Goal: Ask a question

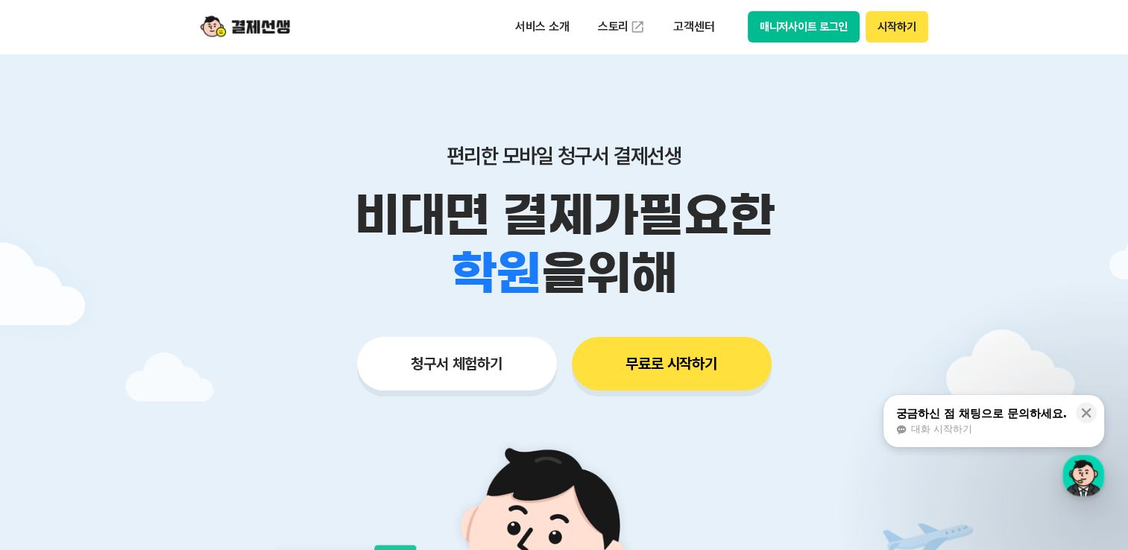
click at [892, 28] on button "시작하기" at bounding box center [896, 26] width 62 height 31
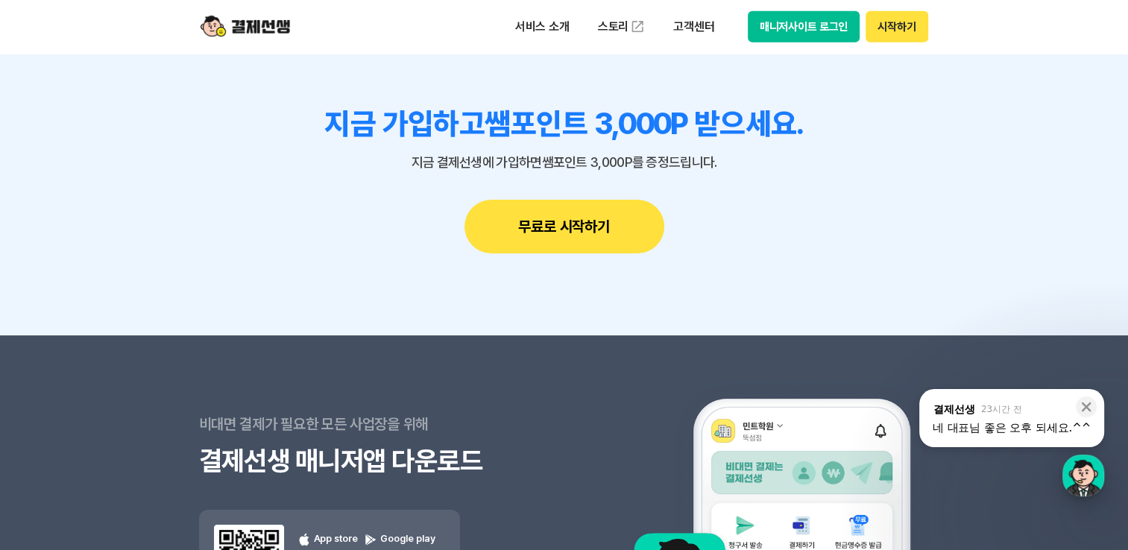
drag, startPoint x: 1065, startPoint y: 475, endPoint x: 1073, endPoint y: 476, distance: 8.3
click at [1067, 475] on div "button" at bounding box center [1083, 476] width 42 height 42
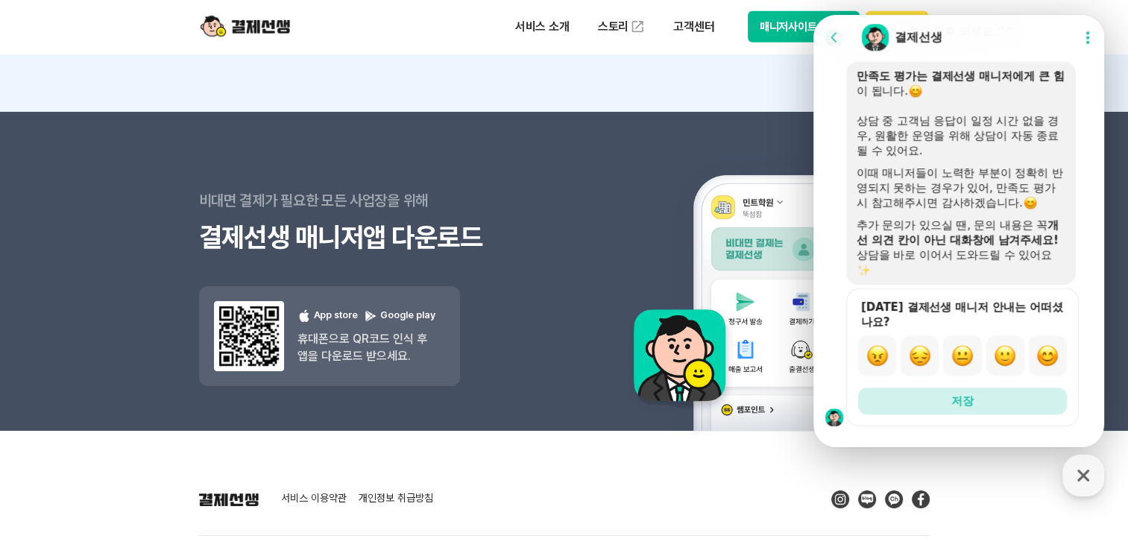
scroll to position [925, 0]
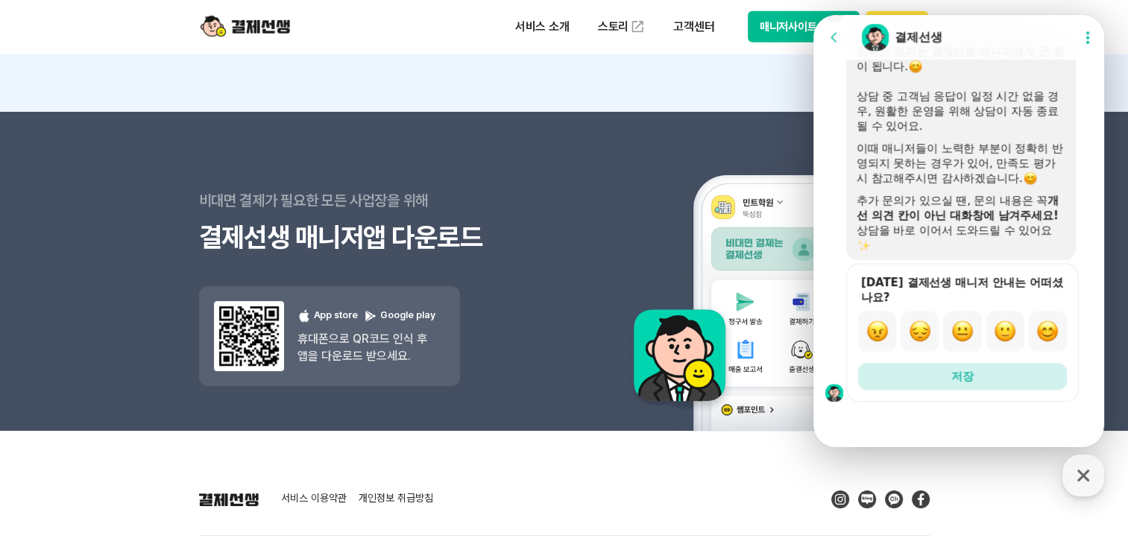
click at [843, 42] on button "Go to previous page" at bounding box center [841, 37] width 40 height 30
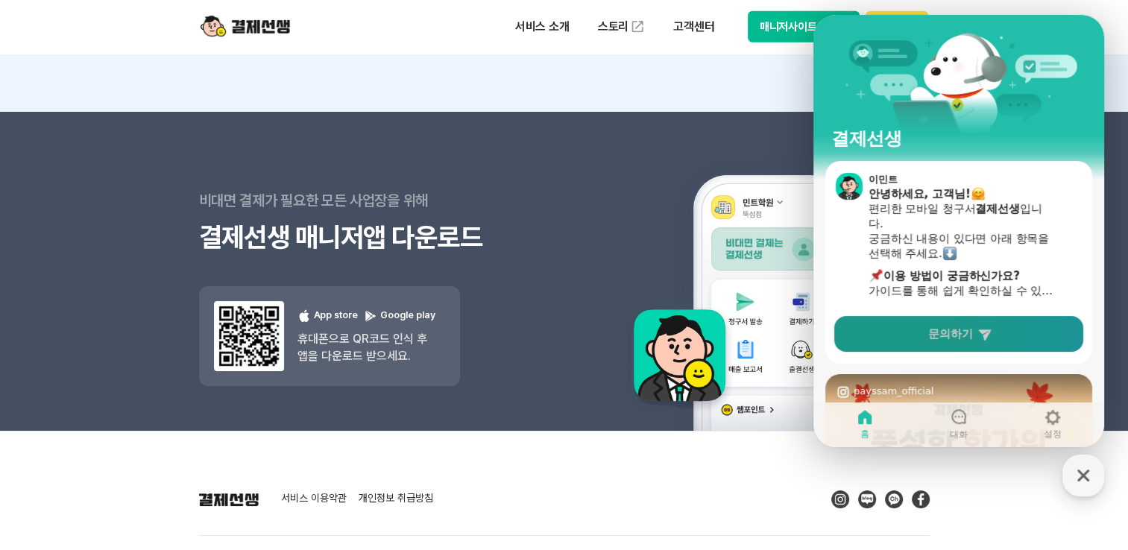
click at [1017, 326] on link "문의하기" at bounding box center [958, 334] width 249 height 36
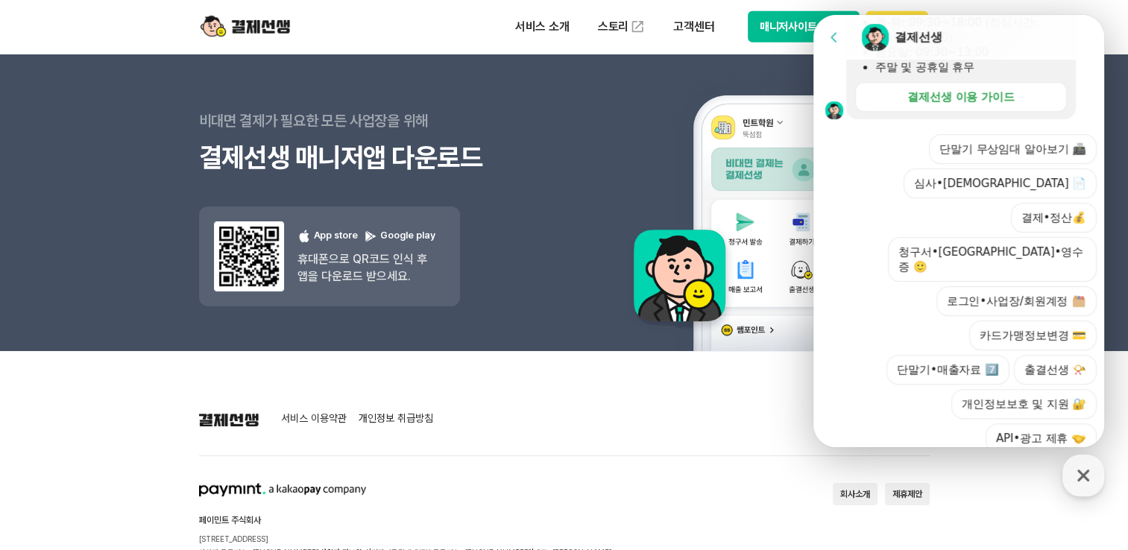
scroll to position [4391, 0]
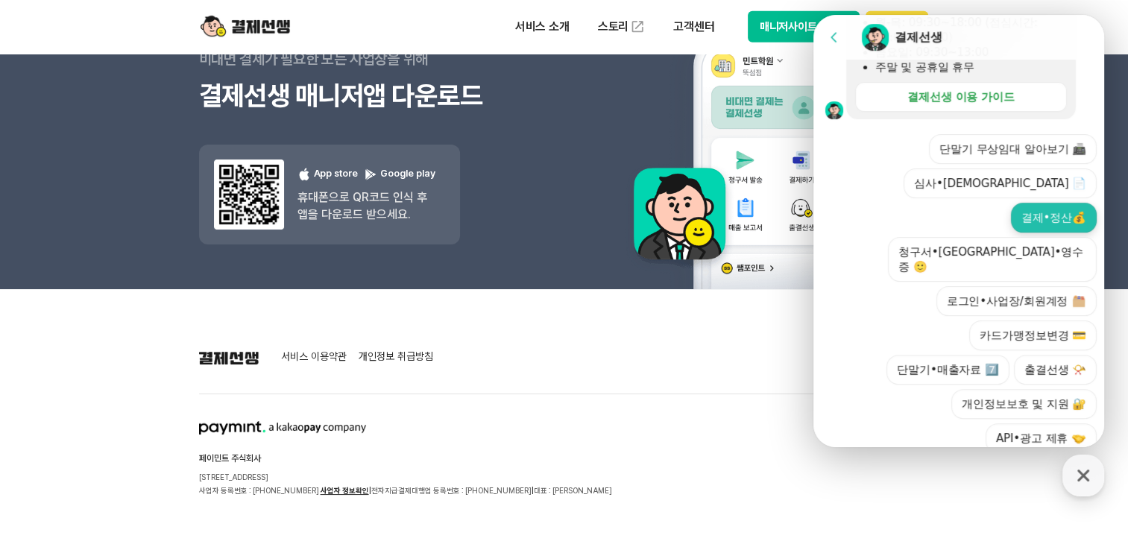
click at [1039, 203] on button "결제•정산💰" at bounding box center [1054, 218] width 86 height 30
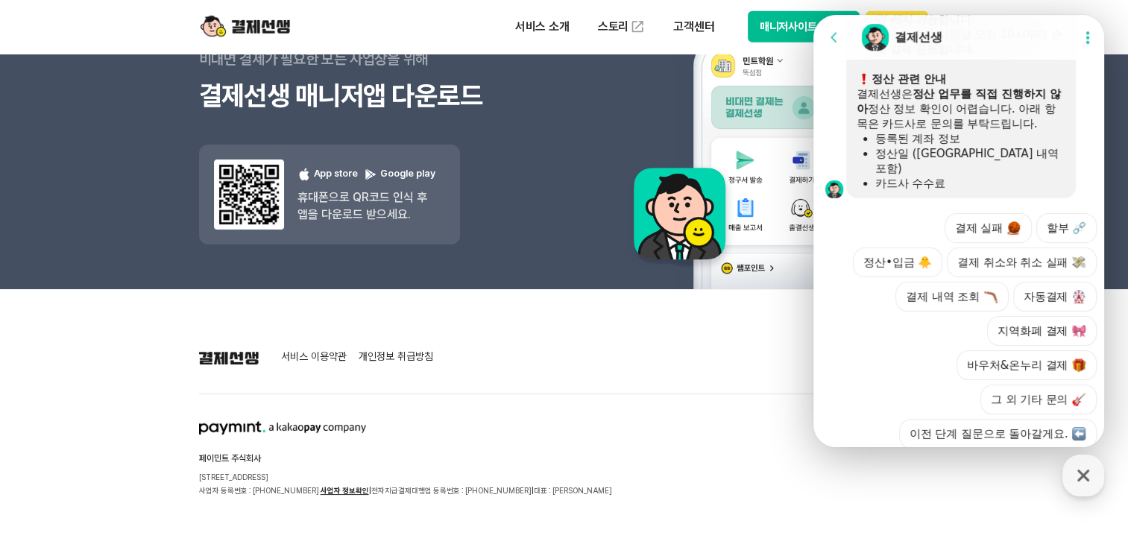
scroll to position [871, 0]
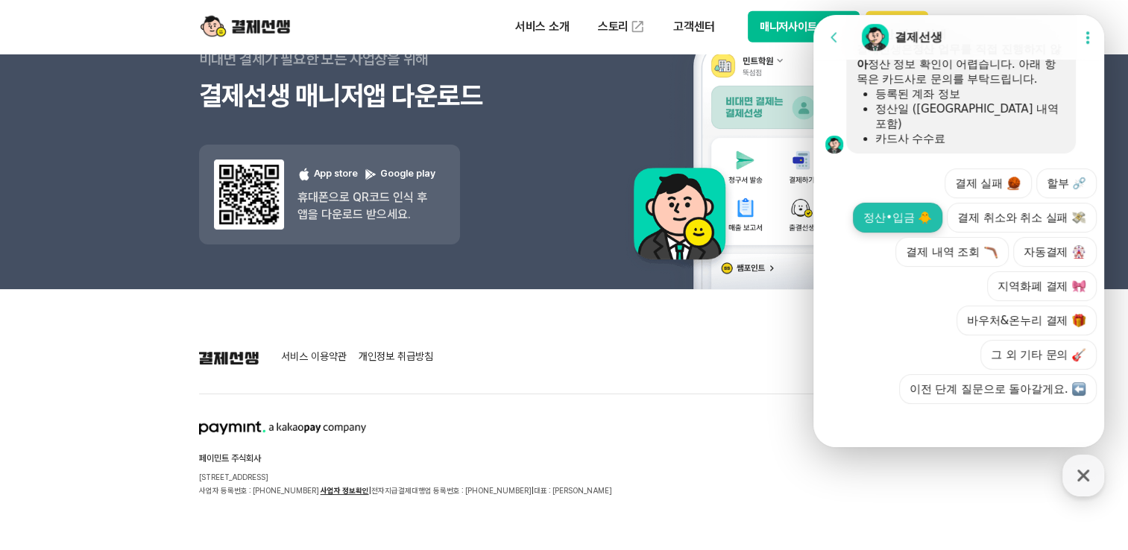
click at [903, 218] on button "정산•입금 🐥" at bounding box center [897, 218] width 89 height 30
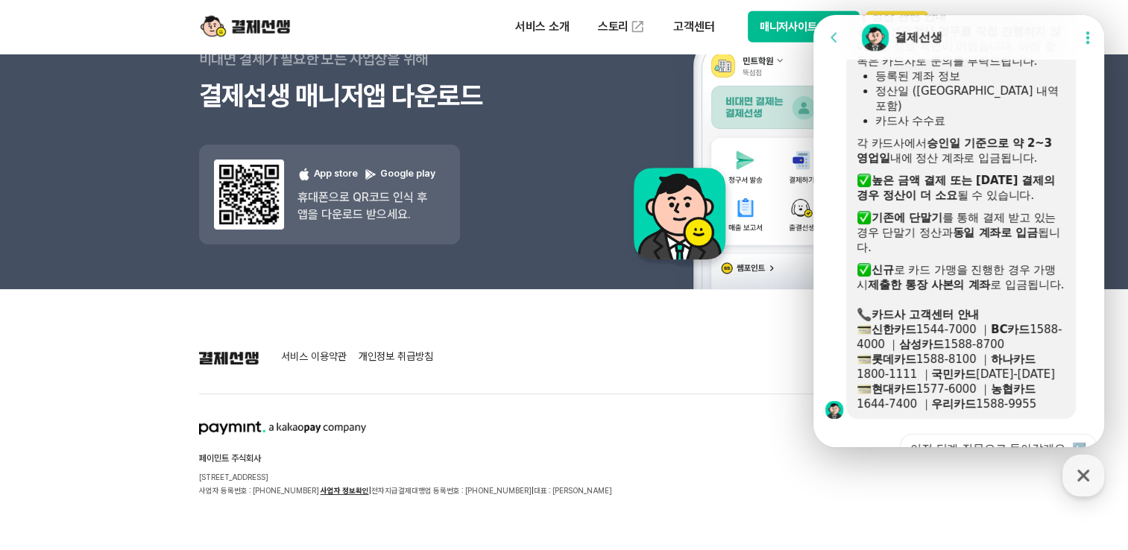
scroll to position [1144, 0]
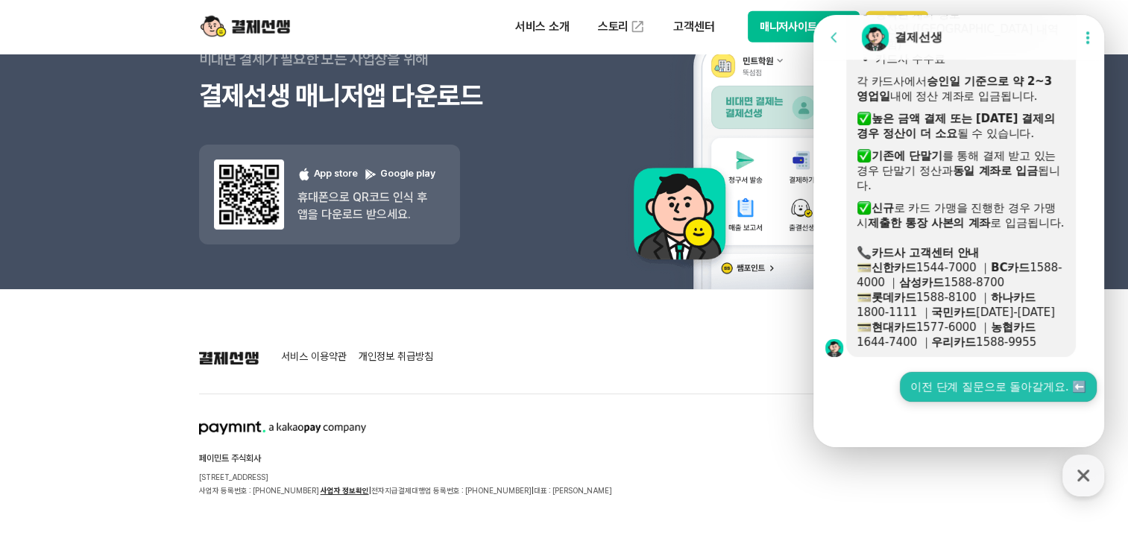
click at [996, 390] on button "이전 단계 질문으로 돌아갈게요. ⬅️" at bounding box center [998, 387] width 197 height 30
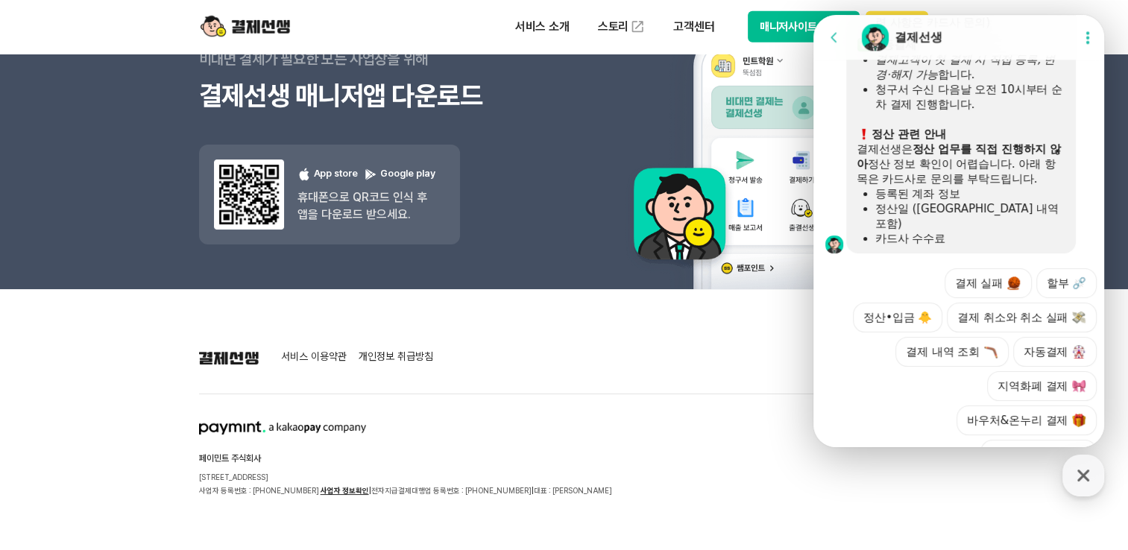
scroll to position [1832, 0]
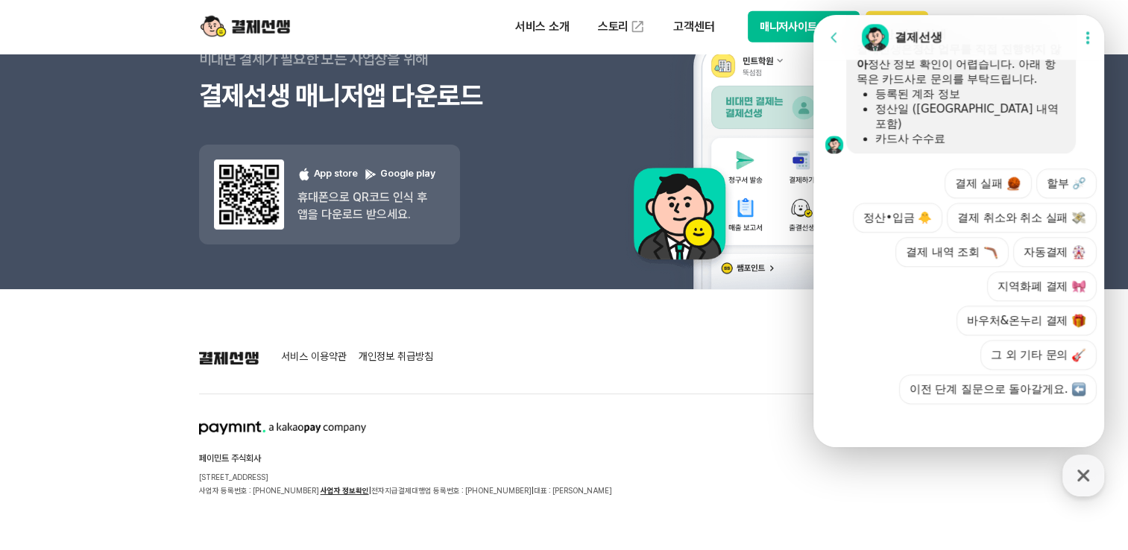
click at [997, 356] on button "그 외 기타 문의" at bounding box center [1038, 355] width 116 height 30
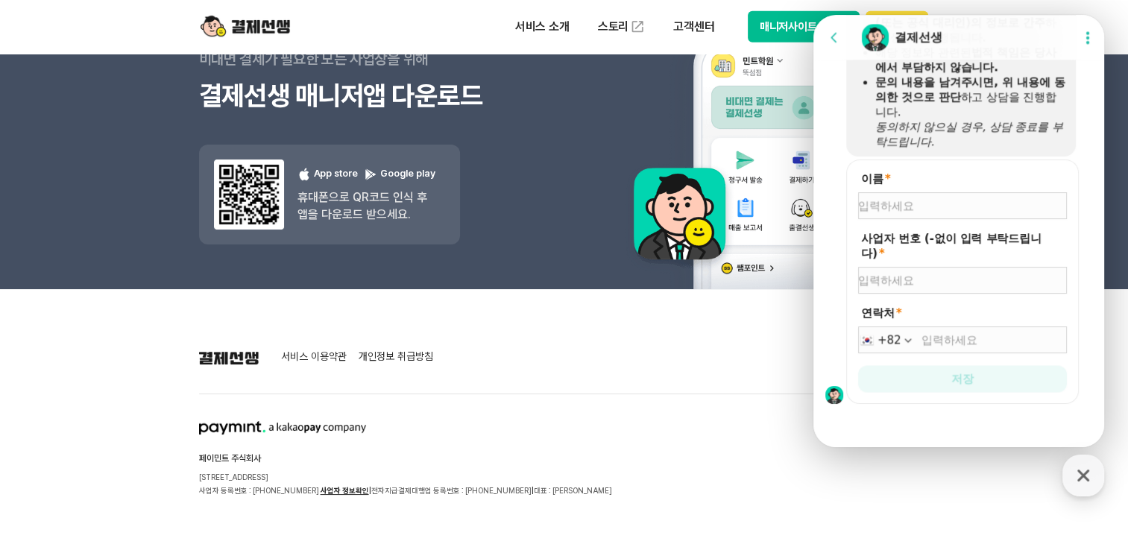
scroll to position [2137, 0]
click at [931, 205] on input "이름 *" at bounding box center [962, 203] width 209 height 15
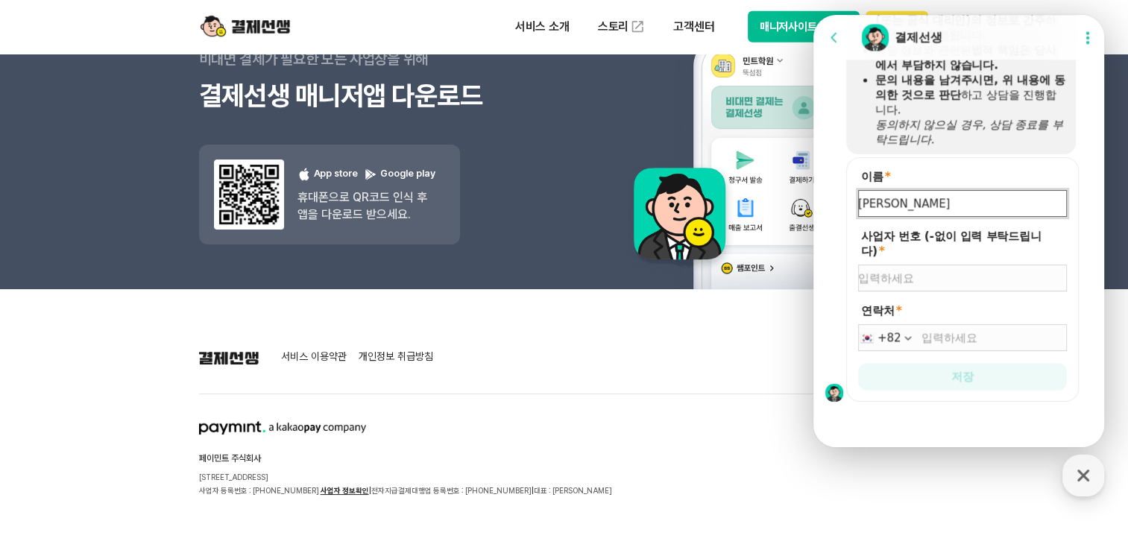
type input "김민혜"
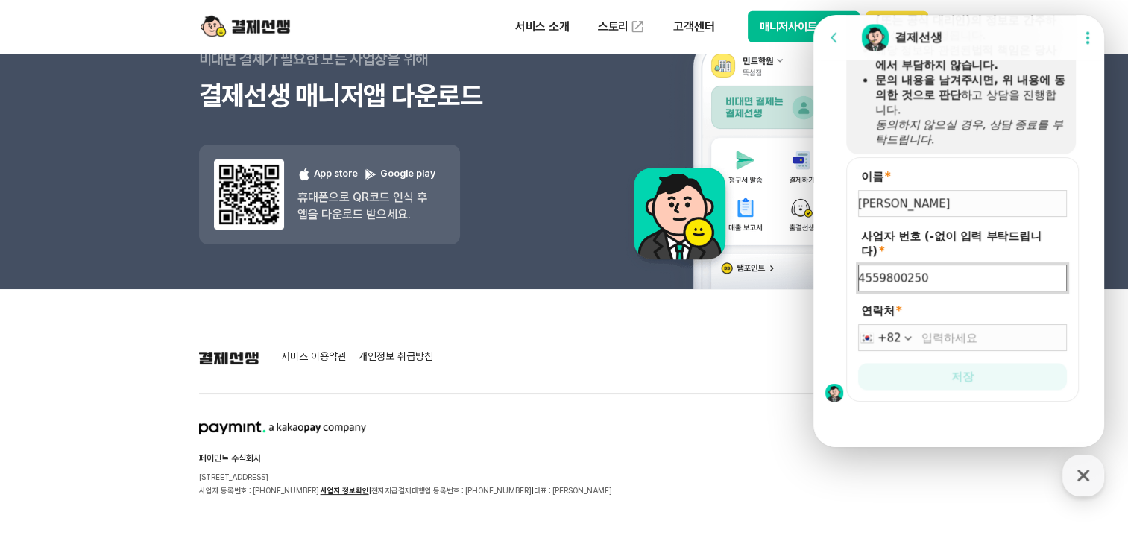
type input "4559800250"
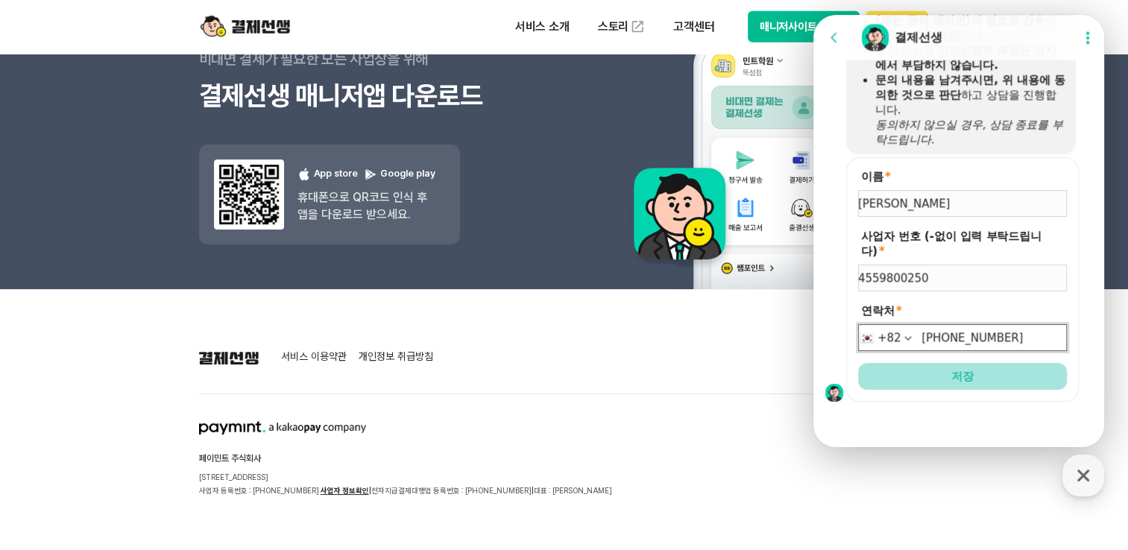
type input "010-9944-6546"
click at [1030, 376] on button "저장" at bounding box center [962, 376] width 209 height 27
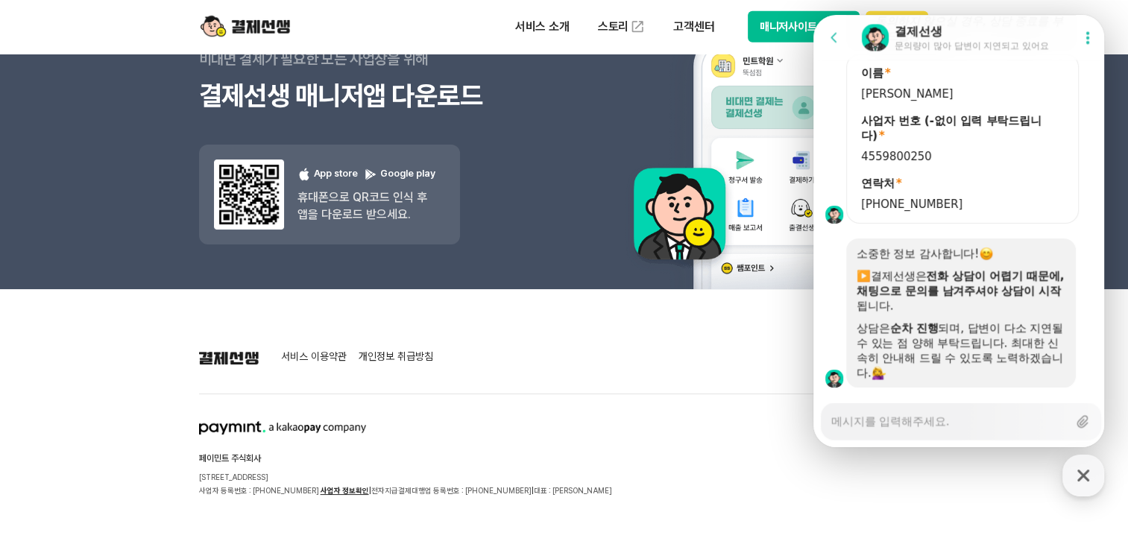
scroll to position [2271, 0]
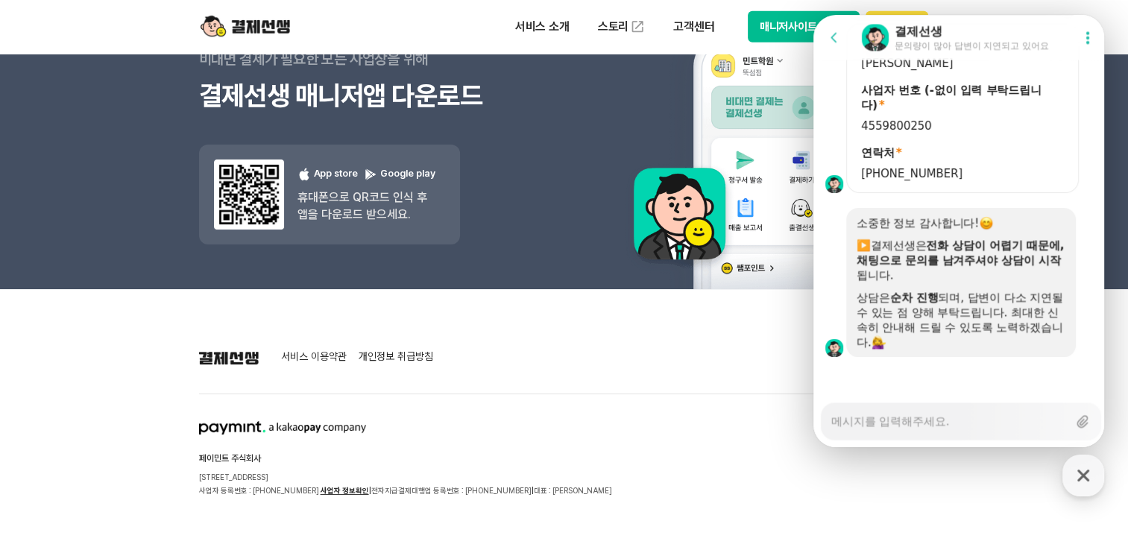
click at [927, 423] on textarea "Messenger Input Textarea" at bounding box center [949, 415] width 236 height 25
type textarea "x"
type textarea "g"
type textarea "x"
type textarea "gk"
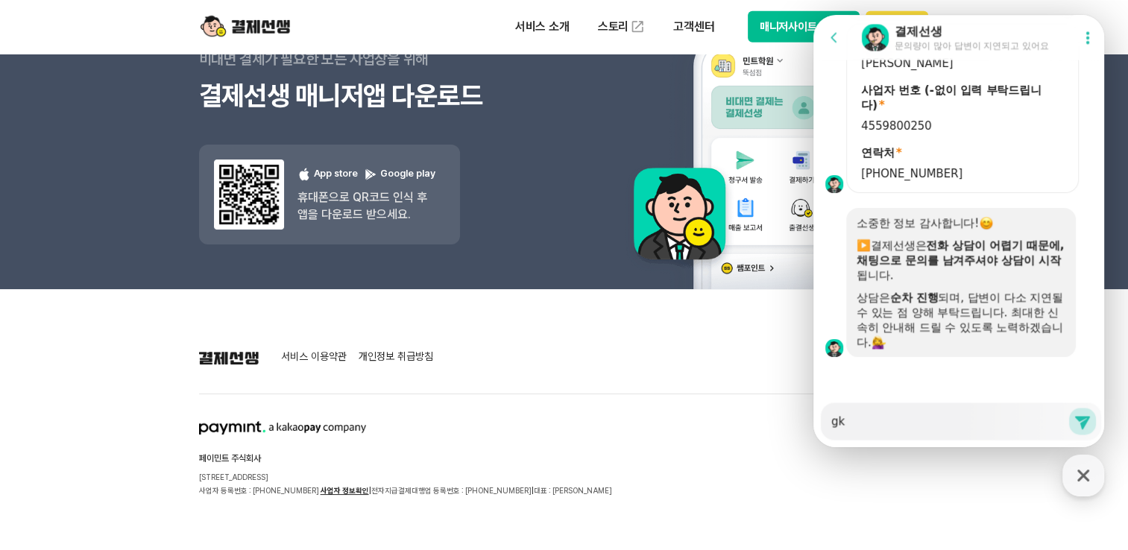
type textarea "x"
type textarea "g"
type textarea "x"
type textarea "ㅎ"
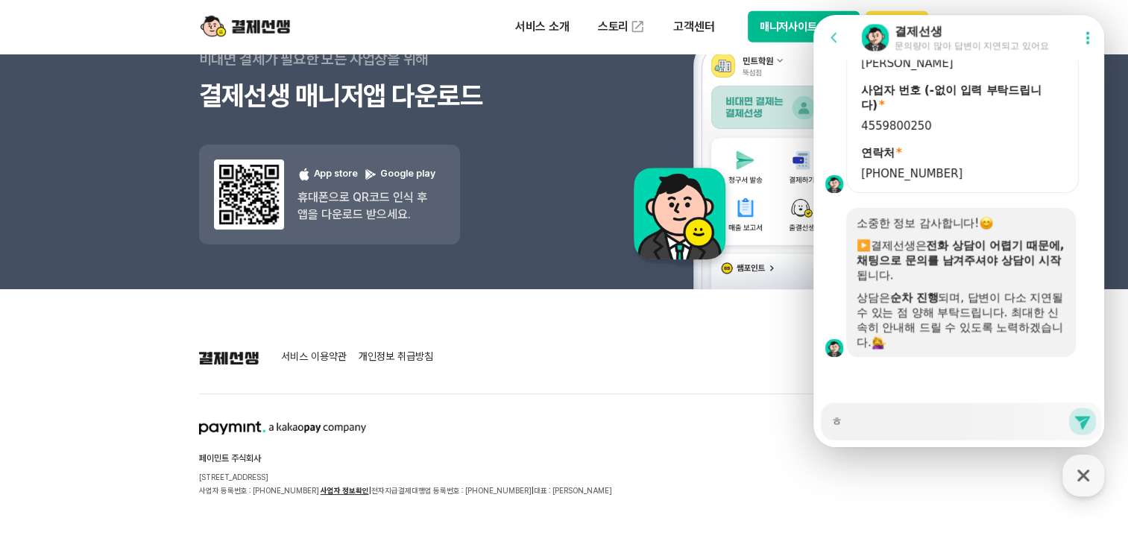
type textarea "x"
type textarea "하"
type textarea "x"
type textarea "학"
type textarea "x"
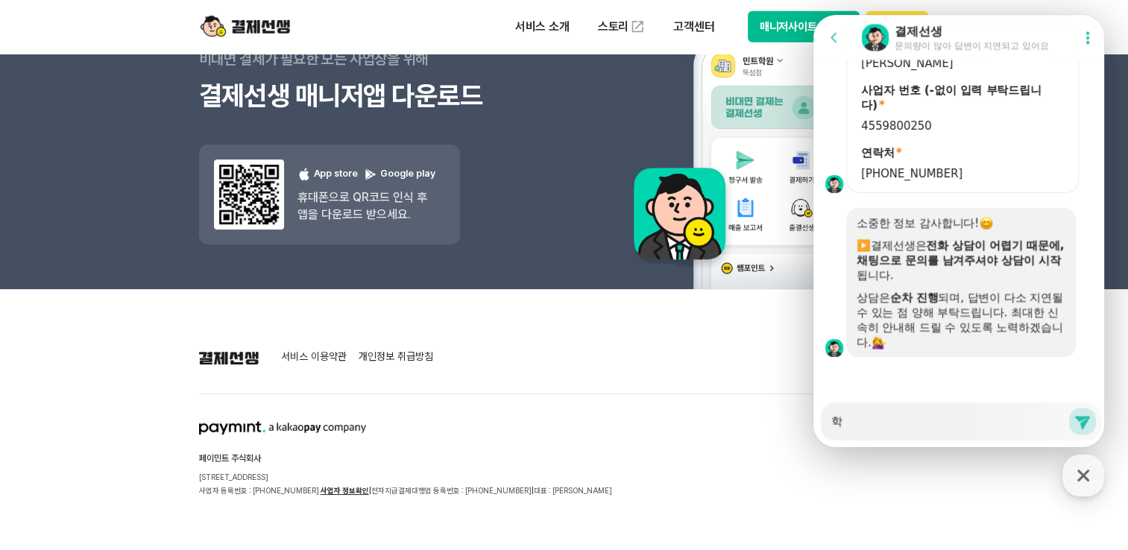
type textarea "핛"
type textarea "x"
type textarea "학"
type textarea "x"
type textarea "학새"
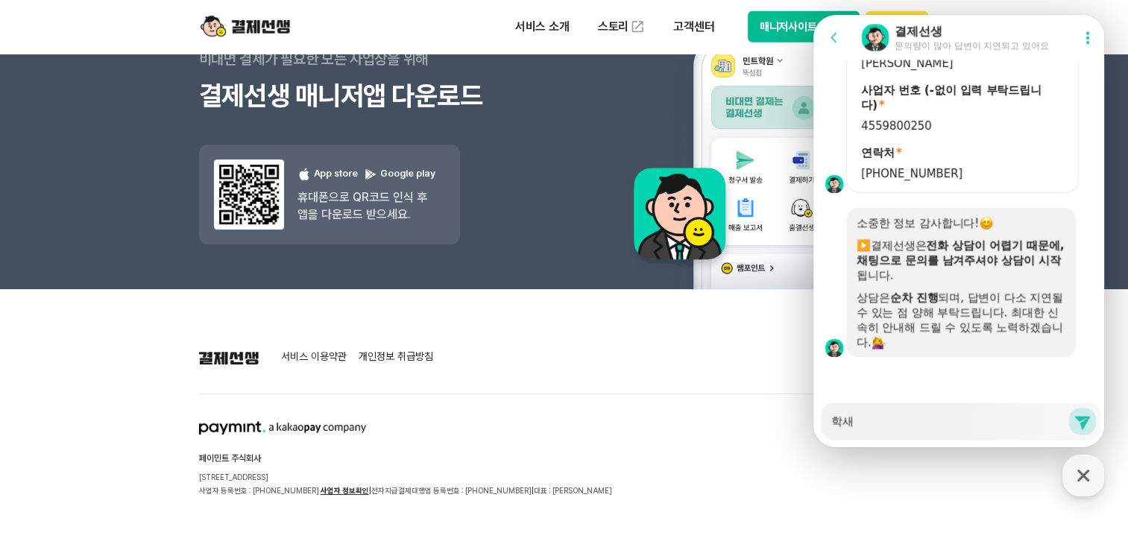
type textarea "x"
type textarea "학생"
type textarea "x"
type textarea "학새"
type textarea "x"
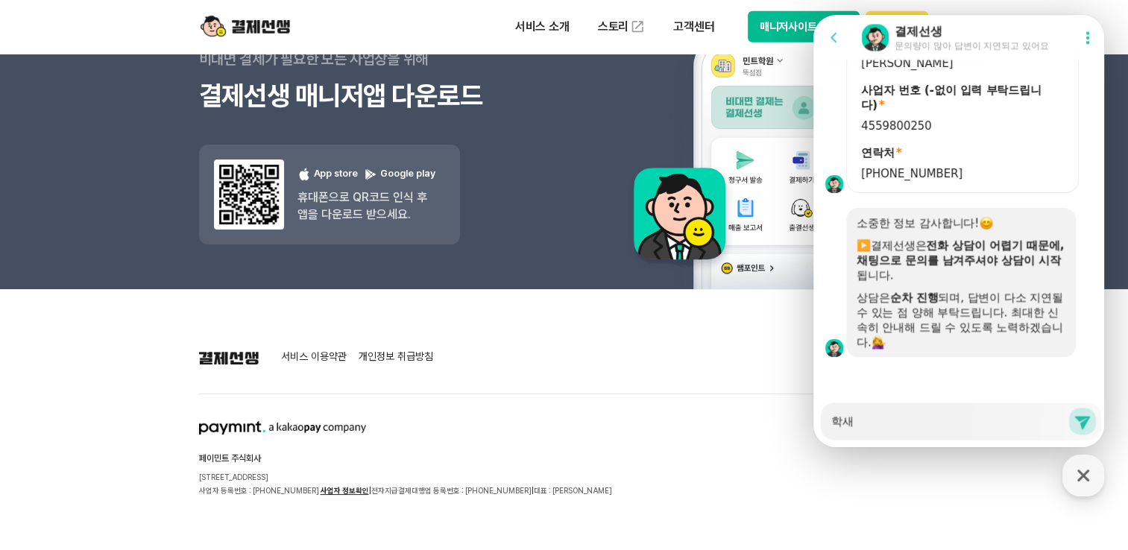
type textarea "학ㅅ"
type textarea "x"
type textarea "학"
type textarea "x"
type textarea "학ㅂ"
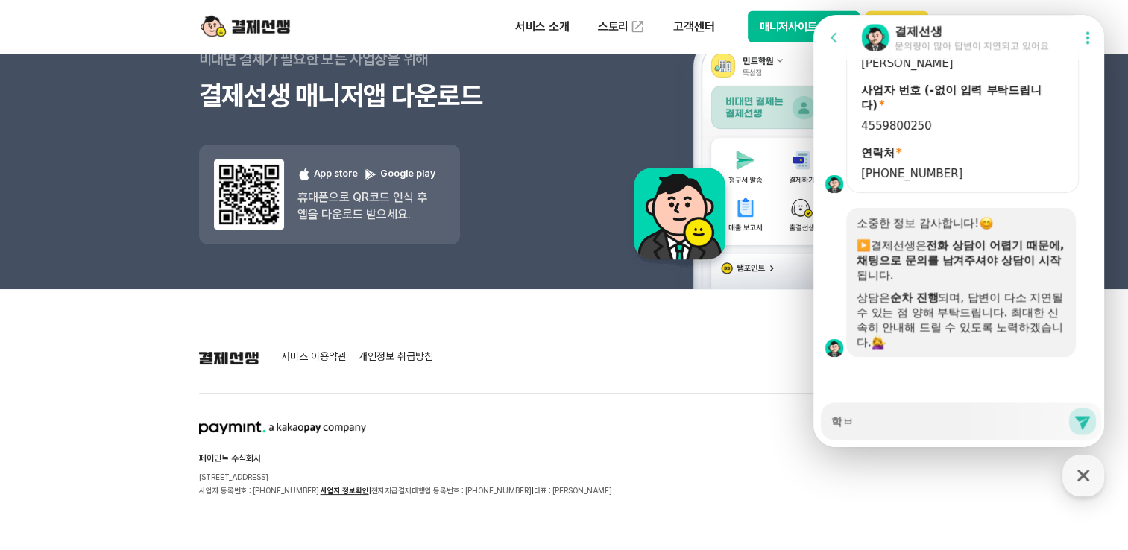
type textarea "x"
type textarea "학부"
type textarea "x"
type textarea "학붐"
type textarea "x"
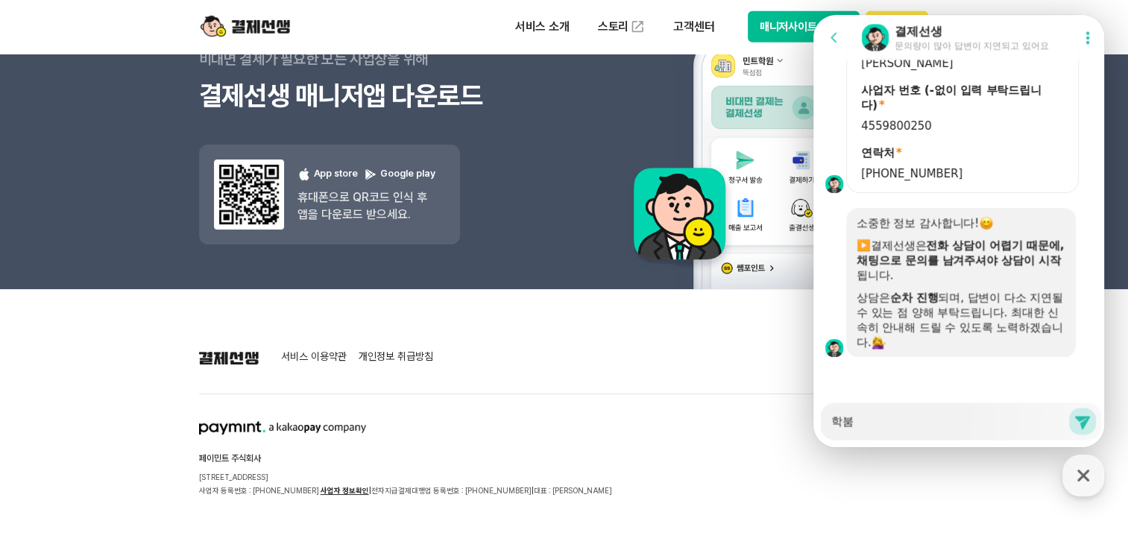
type textarea "학부모"
type textarea "x"
type textarea "학부목"
type textarea "x"
type textarea "학부모가"
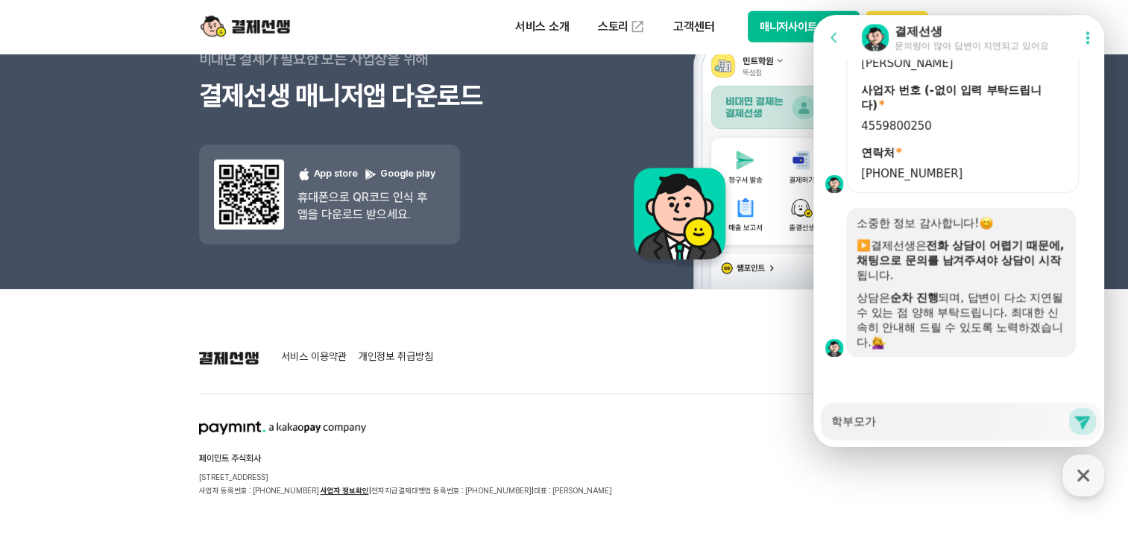
type textarea "x"
type textarea "학부모가 ㄱ"
type textarea "x"
type textarea "학부모가 겨"
type textarea "x"
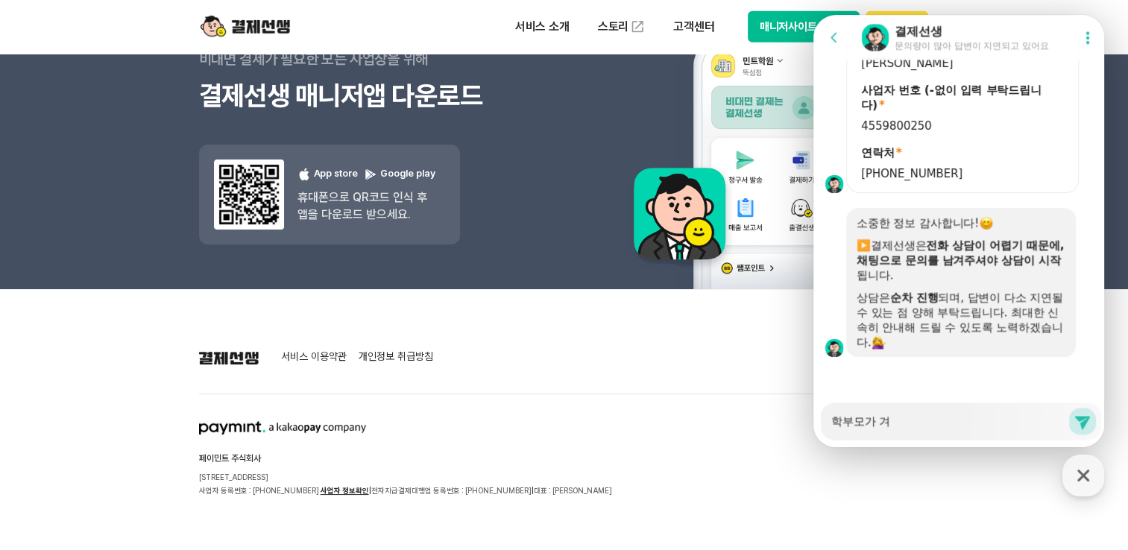
type textarea "학부모가 결"
type textarea "x"
type textarea "학부모가 결ㅈ"
type textarea "x"
type textarea "학부모가 결제"
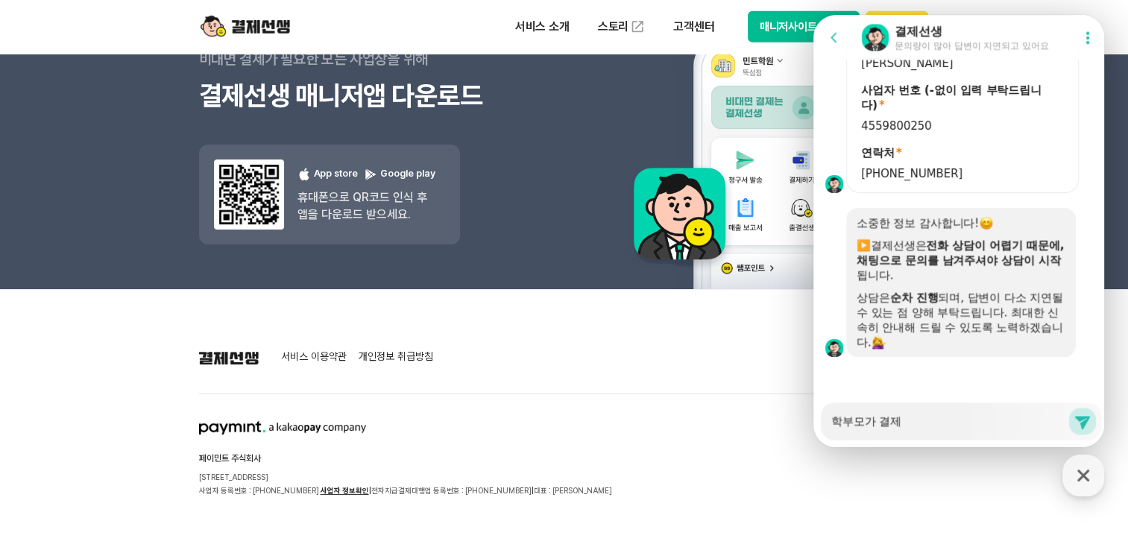
type textarea "x"
type textarea "학부모가 결젯"
type textarea "x"
type textarea "학부모가 결제시"
type textarea "x"
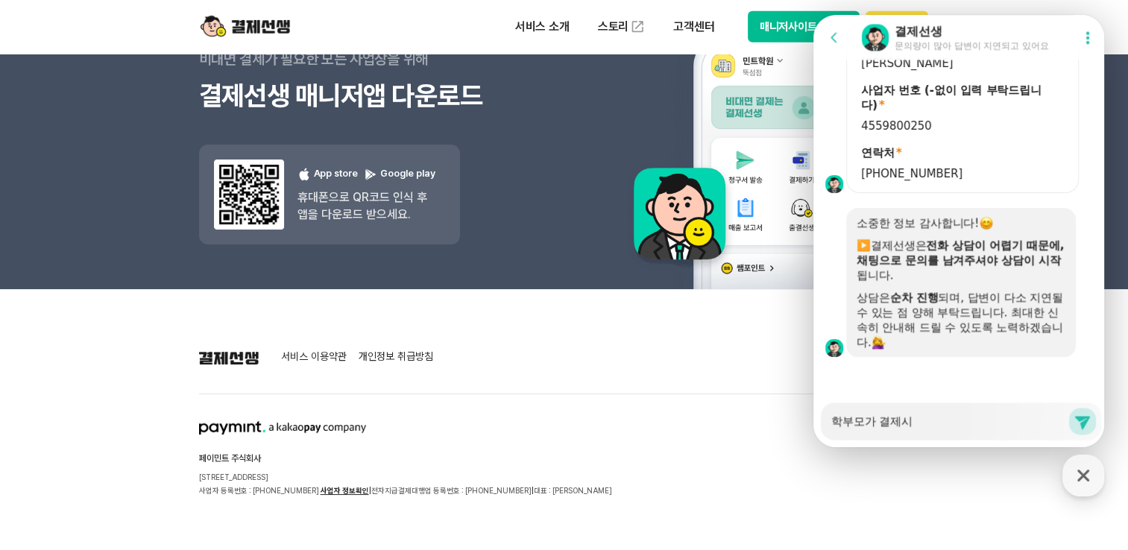
type textarea "학부모가 결제시"
type textarea "x"
type textarea "학부모가 결제시 ㅈ"
type textarea "x"
type textarea "학부모가 결제시 제"
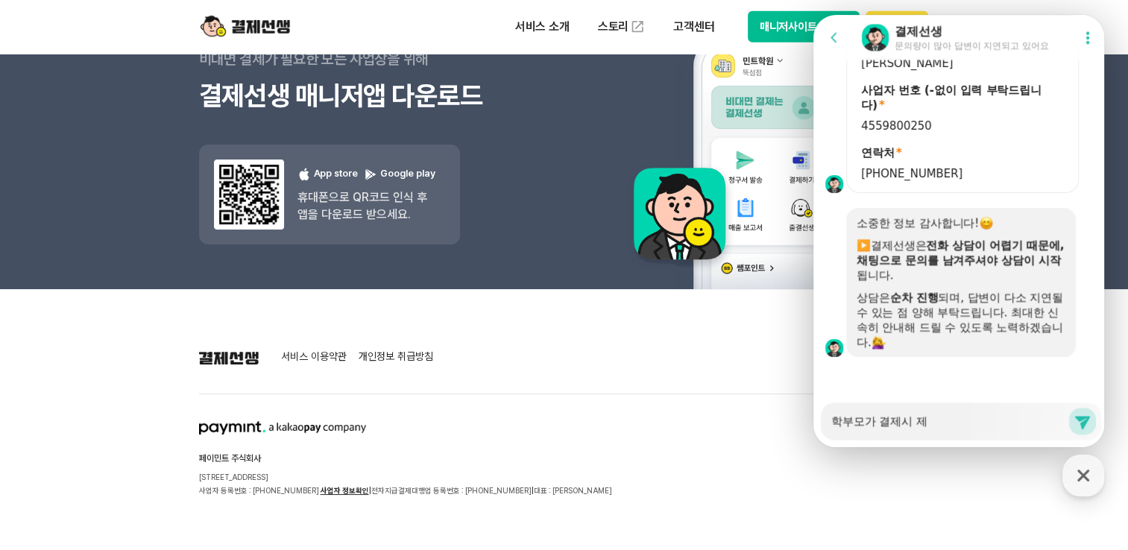
type textarea "x"
type textarea "학부모가 결제시 제"
type textarea "x"
type textarea "학부모가 결제시 제 ㅌ"
type textarea "x"
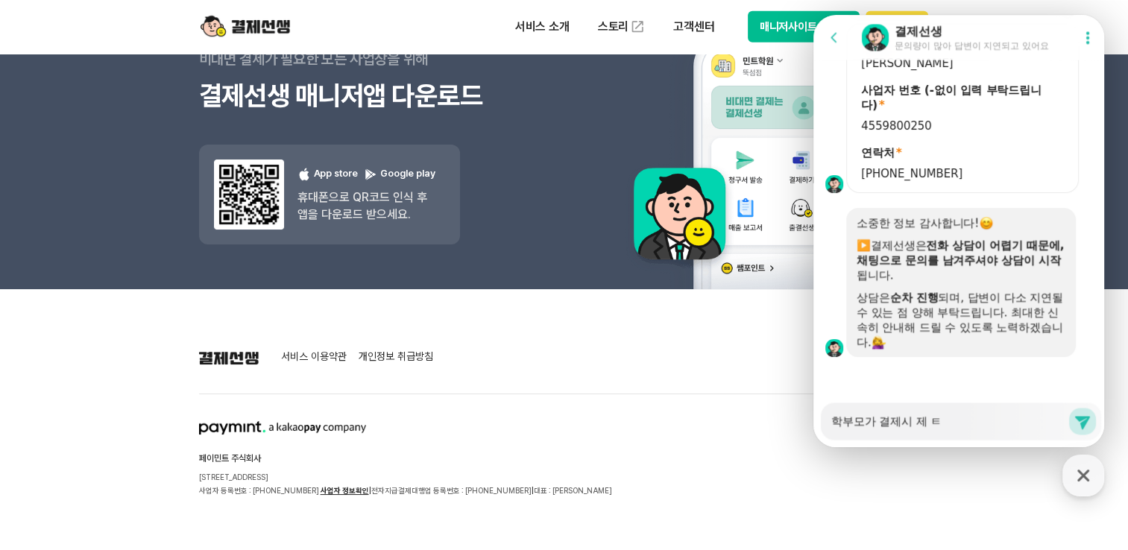
type textarea "학부모가 결제시 제 토"
type textarea "x"
type textarea "학부모가 결제시 제 통"
type textarea "x"
type textarea "학부모가 결제시 제 통ㅈ"
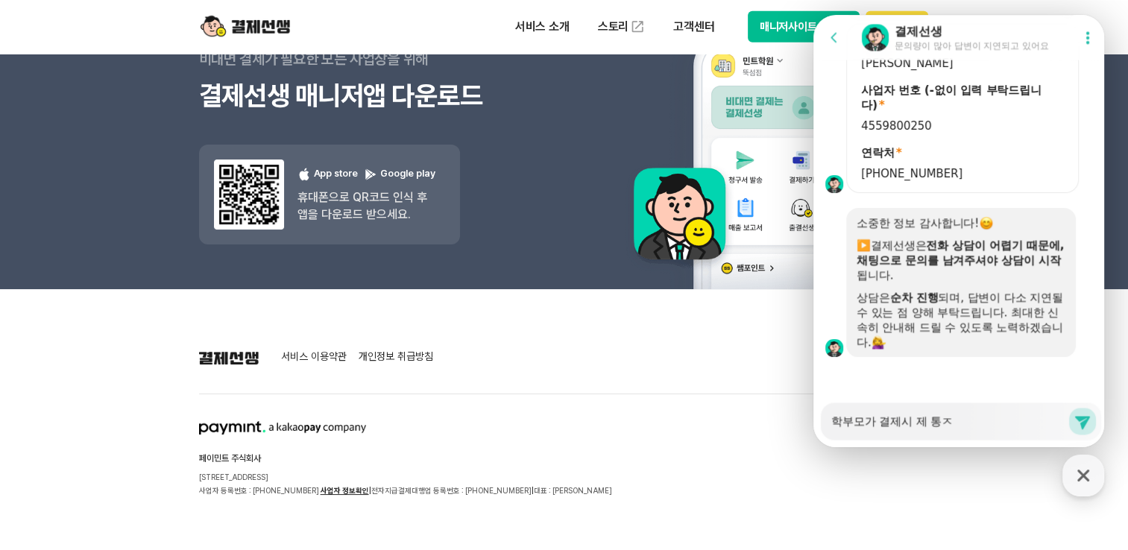
type textarea "x"
type textarea "학부모가 결제시 제 통자"
type textarea "x"
type textarea "학부모가 결제시 제 통장"
type textarea "x"
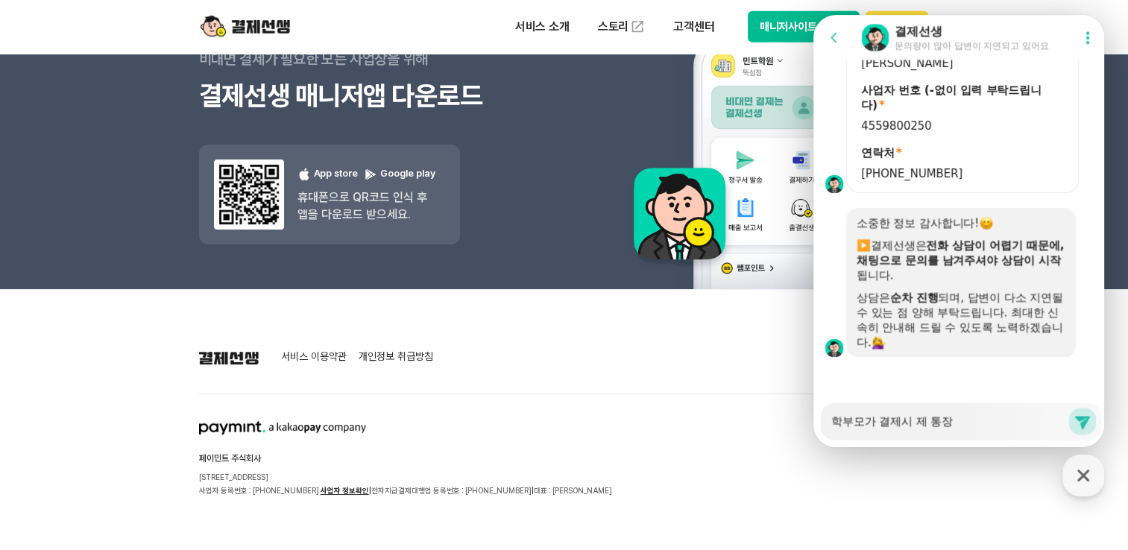
type textarea "학부모가 결제시 제 통장ㅇ"
type textarea "x"
type textarea "학부모가 결제시 제 통장에"
type textarea "x"
type textarea "학부모가 결제시 제 통장엔"
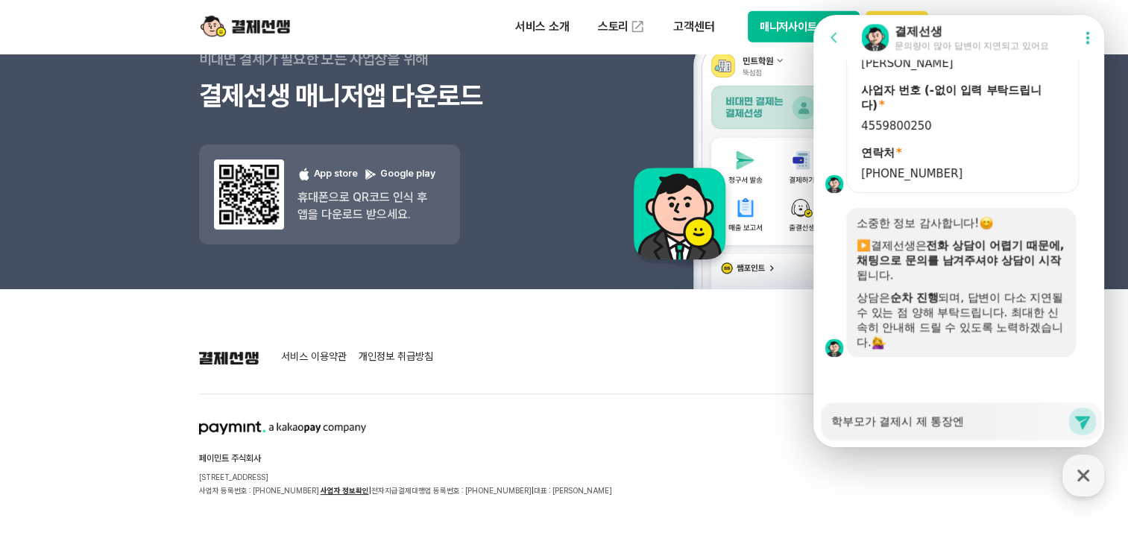
type textarea "x"
type textarea "학부모가 결제시 제 통장에느"
type textarea "x"
type textarea "학부모가 결제시 제 통장에는"
type textarea "x"
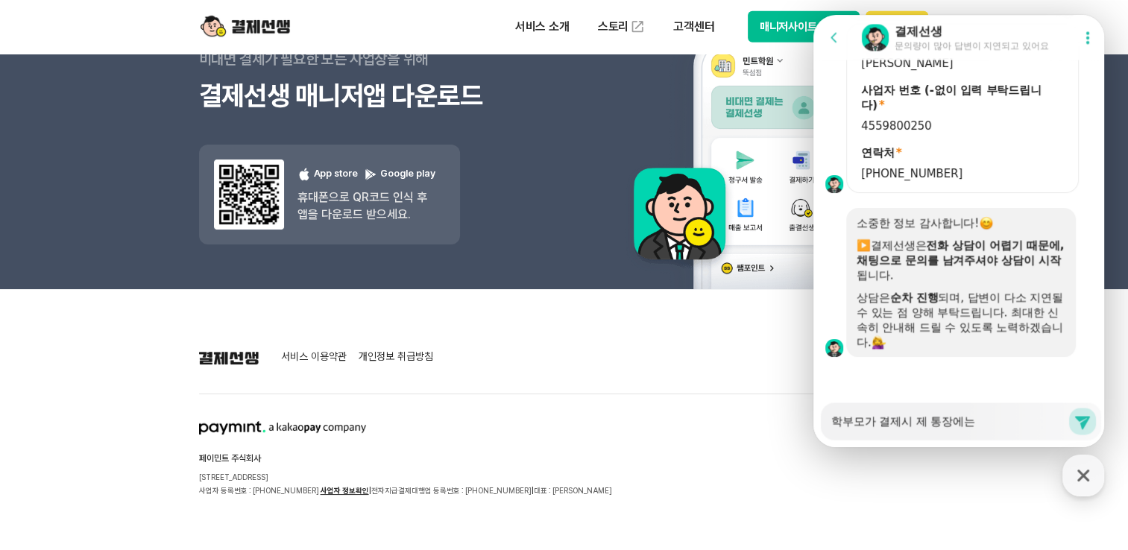
type textarea "학부모가 결제시 제 통장에는"
type textarea "x"
type textarea "학부모가 결제시 제 통장에는 ㅇ"
type textarea "x"
type textarea "학부모가 결제시 제 통장에는 어"
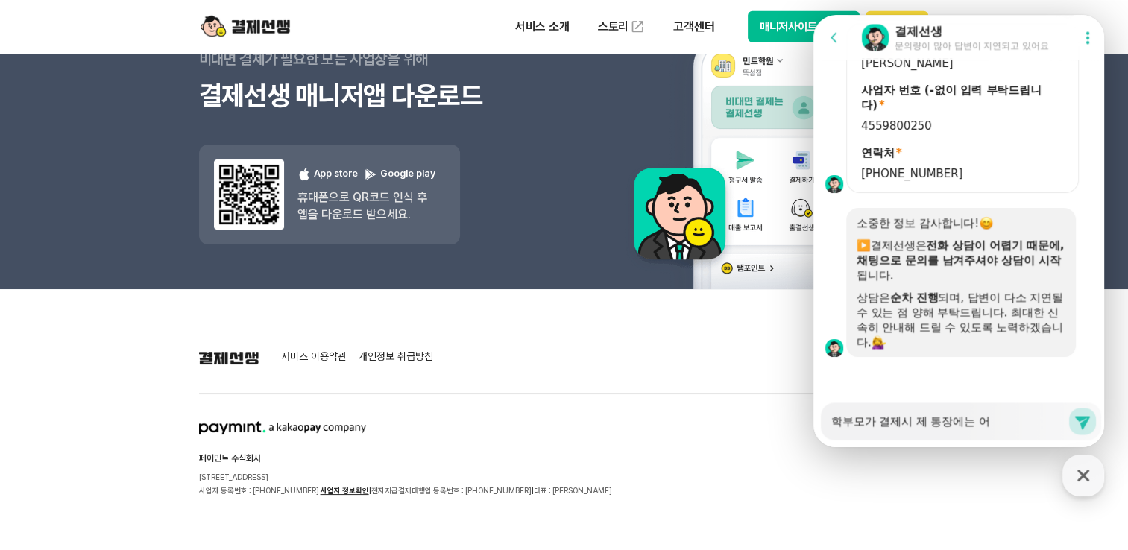
type textarea "x"
type textarea "학부모가 결제시 제 통장에는 어ㄸ"
type textarea "x"
type textarea "학부모가 결제시 제 통장에는 어떠"
type textarea "x"
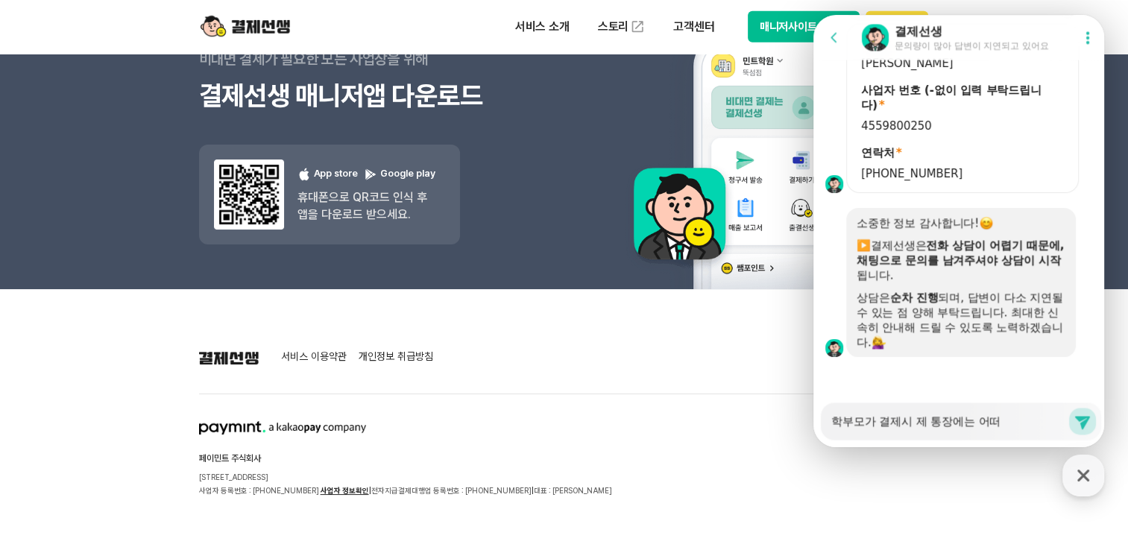
type textarea "학부모가 결제시 제 통장에는 어떻"
type textarea "x"
type textarea "학부모가 결제시 제 통장에는 어떻ㄱ"
type textarea "x"
type textarea "학부모가 결제시 제 통장에는 어떻게"
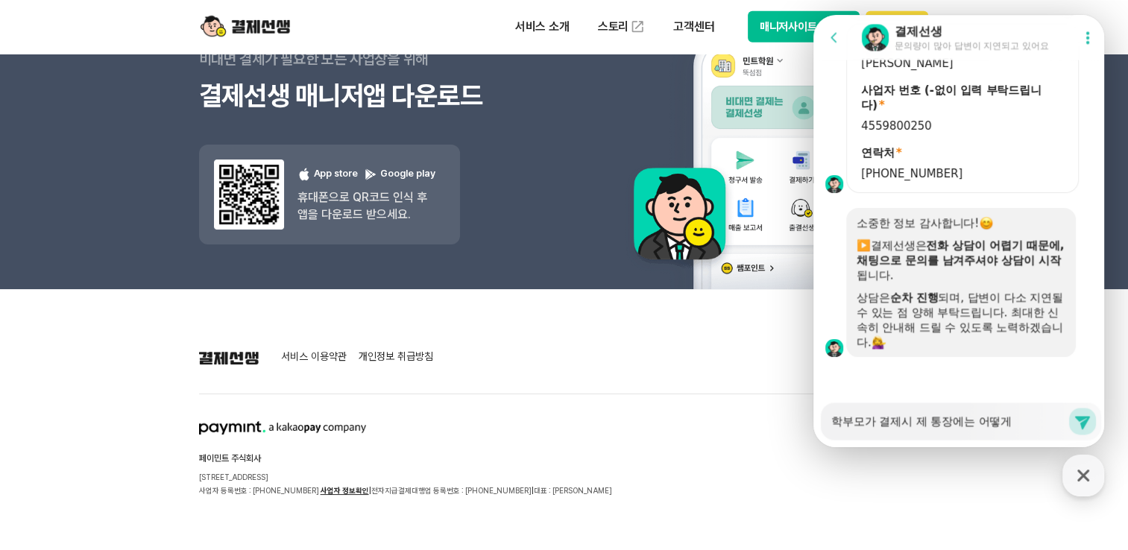
type textarea "x"
type textarea "학부모가 결제시 제 통장에는 어떻게"
type textarea "x"
type textarea "학부모가 결제시 제 통장에는 어떻게 ㄱ"
type textarea "x"
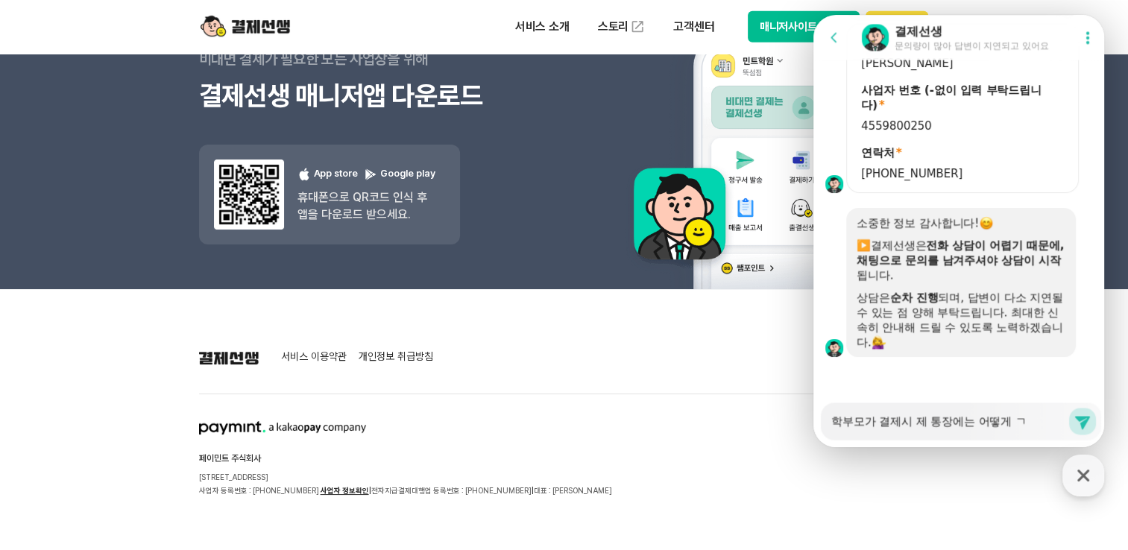
type textarea "학부모가 결제시 제 통장에는 어떻게 그"
type textarea "x"
type textarea "학부모가 결제시 제 통장에는 어떻게 ㄱ"
type textarea "x"
type textarea "학부모가 결제시 제 통장에는 어떻게 기"
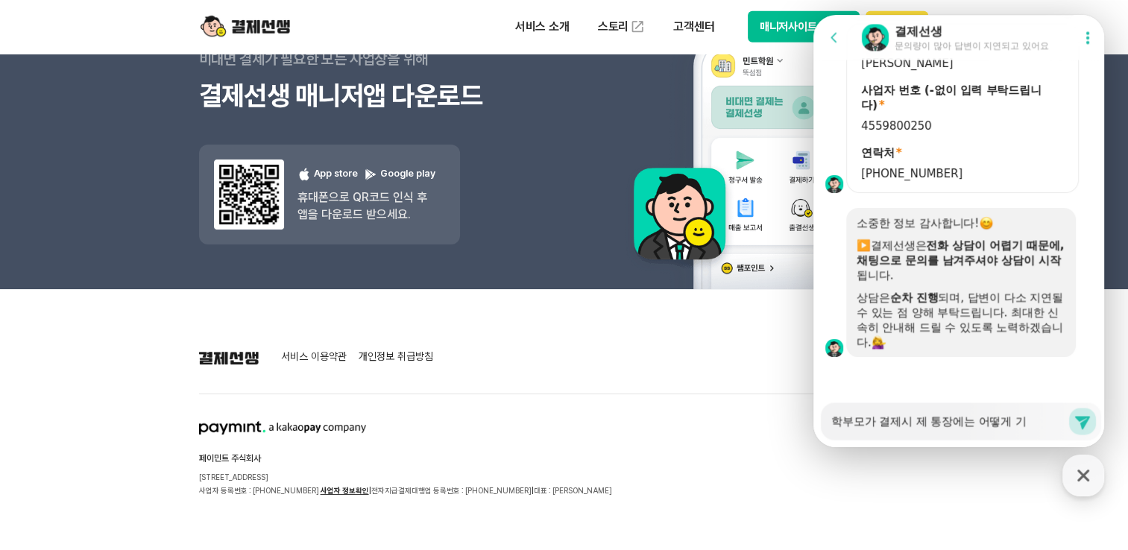
type textarea "x"
type textarea "학부모가 결제시 제 통장에는 어떻게 길"
type textarea "x"
type textarea "학부모가 결제시 제 통장에는 어떻게 기로"
type textarea "x"
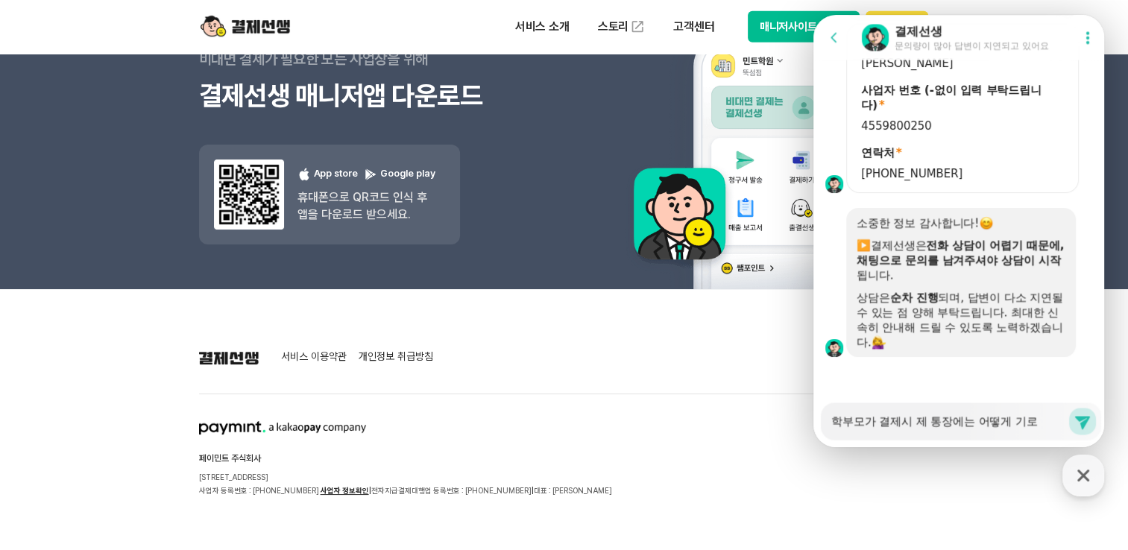
type textarea "학부모가 결제시 제 통장에는 어떻게 기록"
type textarea "x"
type textarea "학부모가 결제시 제 통장에는 어떻게 기록ㅇ"
type textarea "x"
type textarea "학부모가 결제시 제 통장에는 어떻게 기록이"
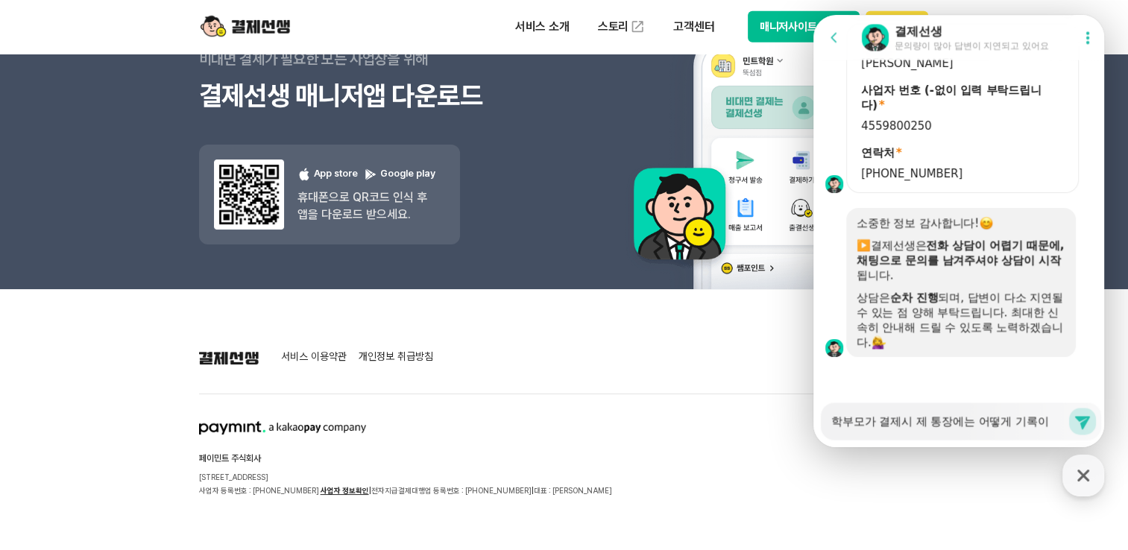
type textarea "x"
type textarea "학부모가 결제시 제 통장에는 어떻게 기록이"
type textarea "x"
type textarea "학부모가 결제시 제 통장에는 어떻게 기록이 ㄷ"
type textarea "x"
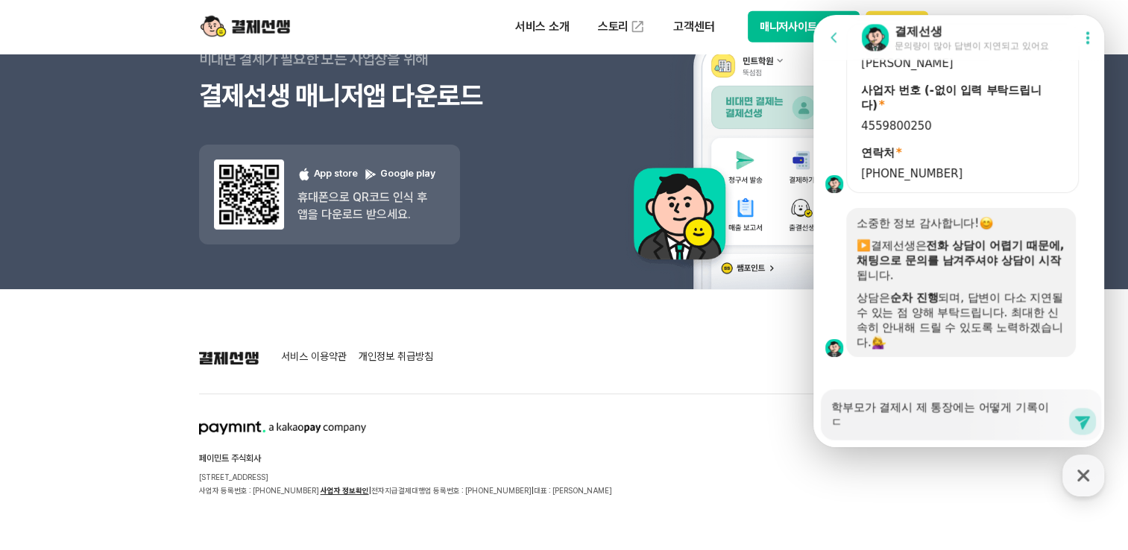
type textarea "학부모가 결제시 제 통장에는 어떻게 기록이 도"
type textarea "x"
type textarea "학부모가 결제시 제 통장에는 어떻게 기록이 되"
type textarea "x"
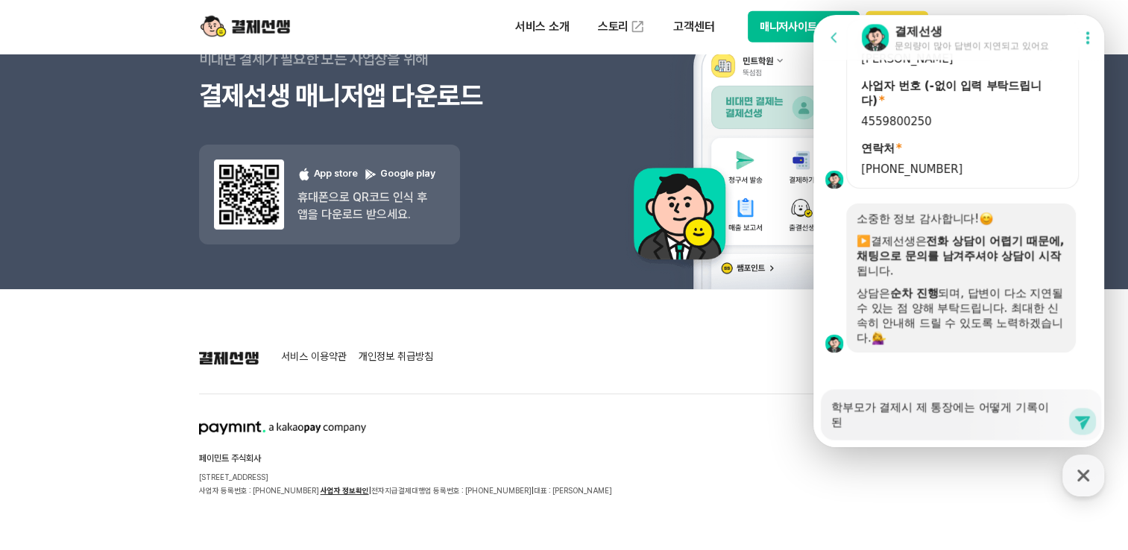
type textarea "학부모가 결제시 제 통장에는 어떻게 기록이 되나"
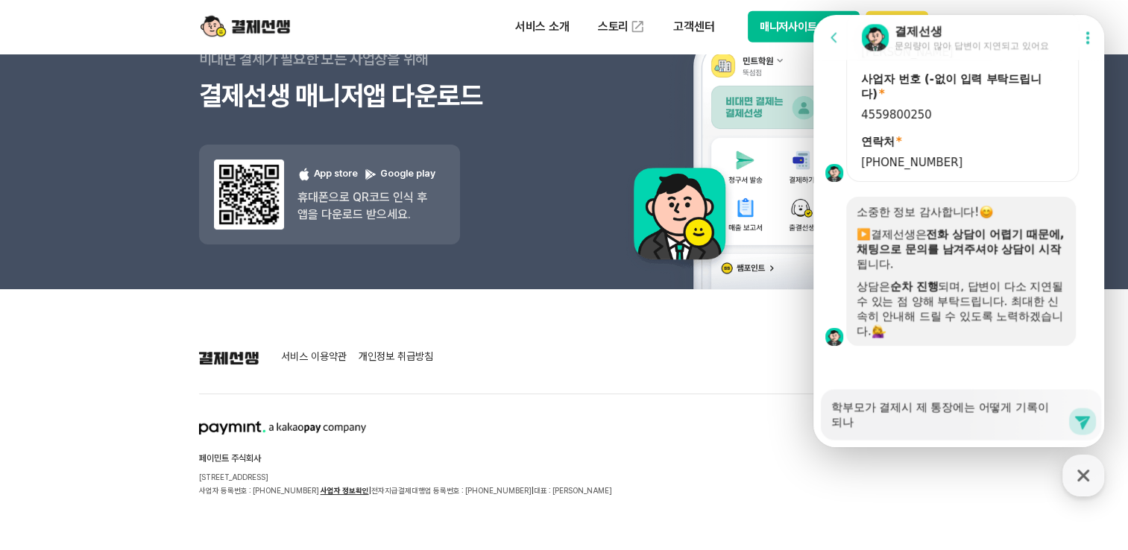
type textarea "x"
type textarea "학부모가 결제시 제 통장에는 어떻게 기록이 되낭"
type textarea "x"
type textarea "학부모가 결제시 제 통장에는 어떻게 기록이 되나요"
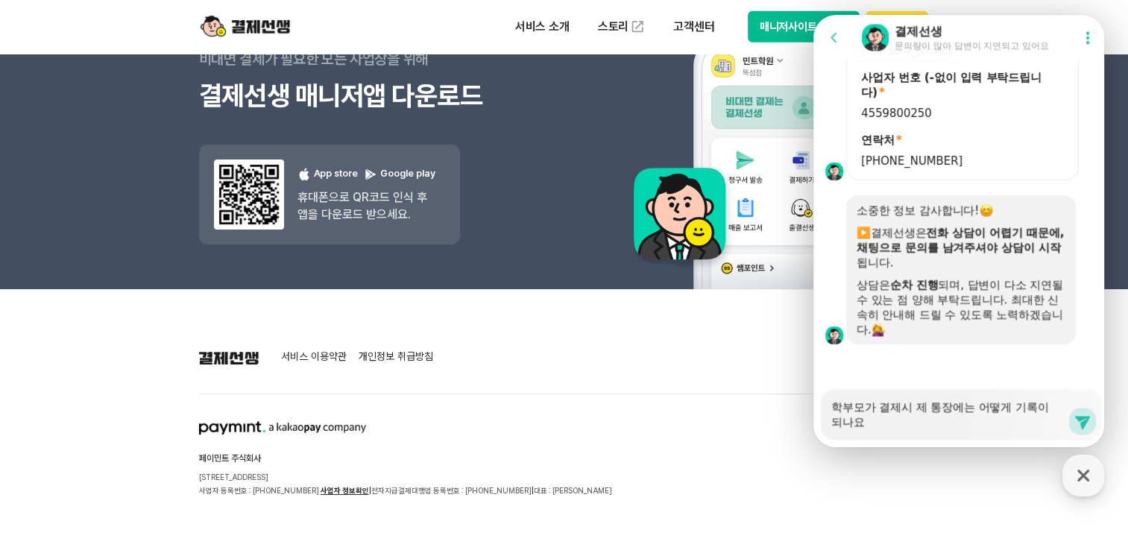
type textarea "x"
type textarea "학부모가 결제시 제 통장에는 어떻게 기록이 되나요?"
type textarea "x"
type textarea "학부모가 결제시 제 통장에는 어떻게 기록이 되나요?"
type textarea "x"
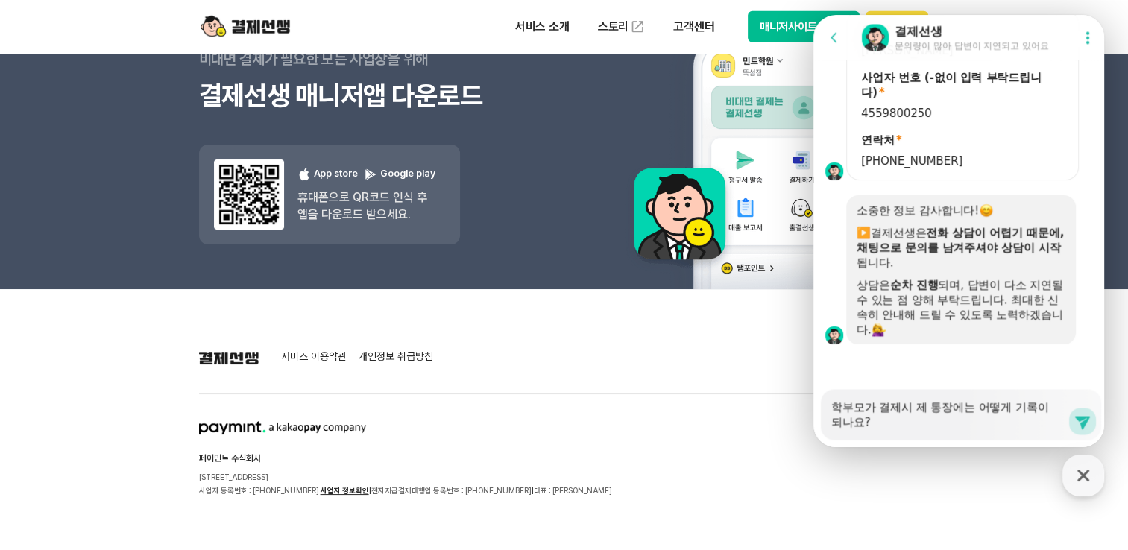
type textarea "학부모가 결제시 제 통장에는 어떻게 기록이 되나요? ㄱ"
type textarea "x"
type textarea "학부모가 결제시 제 통장에는 어떻게 기록이 되나요? 그"
type textarea "x"
type textarea "학부모가 결제시 제 통장에는 어떻게 기록이 되나요? 그 ㅎ"
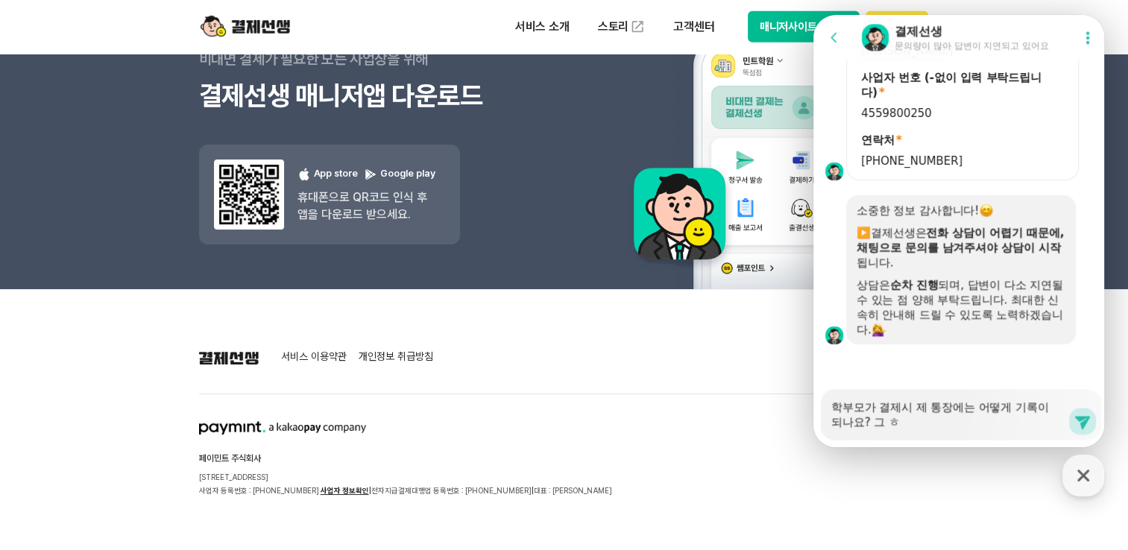
type textarea "x"
type textarea "학부모가 결제시 제 통장에는 어떻게 기록이 되나요? 그 하"
type textarea "x"
type textarea "학부모가 결제시 제 통장에는 어떻게 기록이 되나요? 그 학"
type textarea "x"
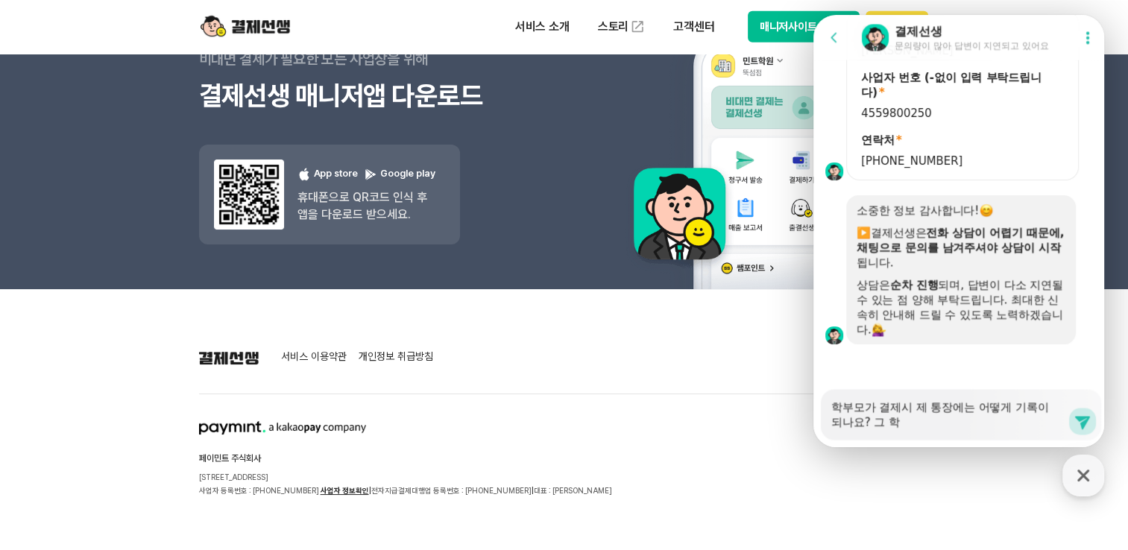
type textarea "학부모가 결제시 제 통장에는 어떻게 기록이 되나요? 그 핛"
type textarea "x"
type textarea "학부모가 결제시 제 통장에는 어떻게 기록이 되나요? 그 학새"
type textarea "x"
type textarea "학부모가 결제시 제 통장에는 어떻게 기록이 되나요? 그 학생"
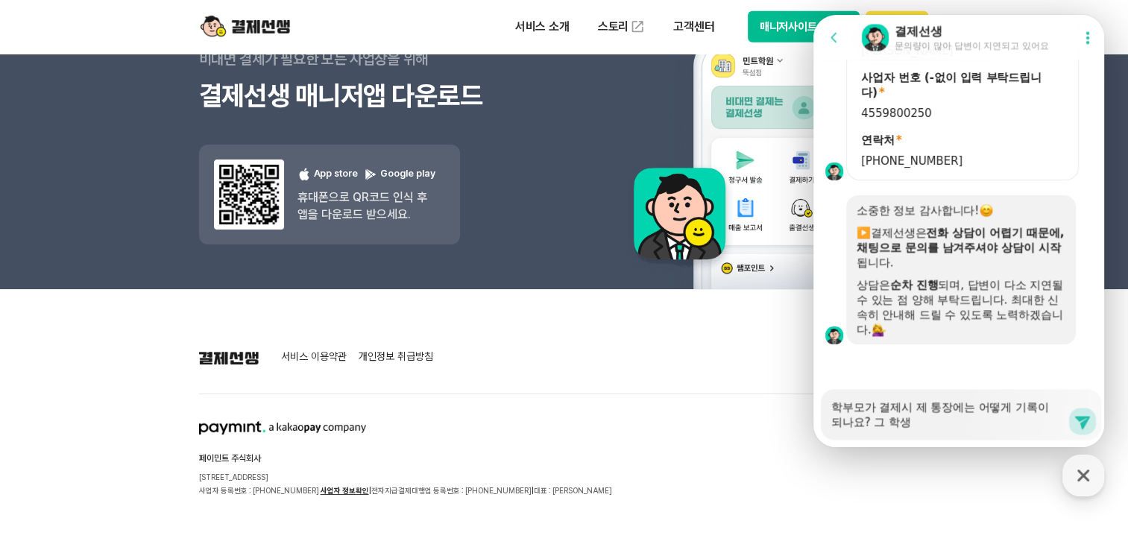
type textarea "x"
type textarea "학부모가 결제시 제 통장에는 어떻게 기록이 되나요? 그 학생ㅇ"
type textarea "x"
type textarea "학부모가 결제시 제 통장에는 어떻게 기록이 되나요? 그 학생이"
type textarea "x"
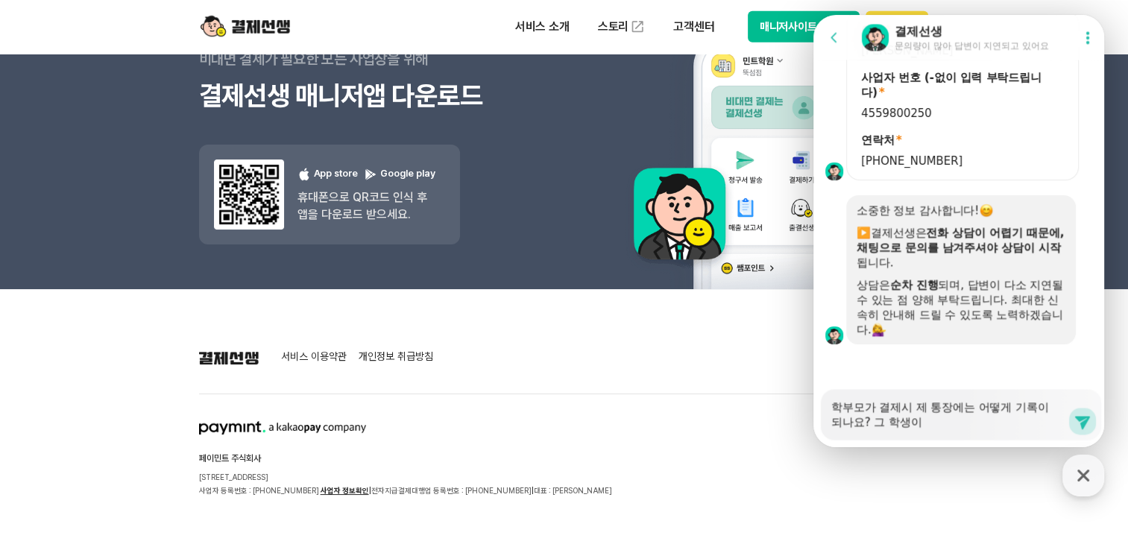
type textarea "학부모가 결제시 제 통장에는 어떻게 기록이 되나요? 그 학생이"
type textarea "x"
type textarea "학부모가 결제시 제 통장에는 어떻게 기록이 되나요? 그 학생이 ㄱ"
type textarea "x"
type textarea "학부모가 결제시 제 통장에는 어떻게 기록이 되나요? 그 학생이 겨"
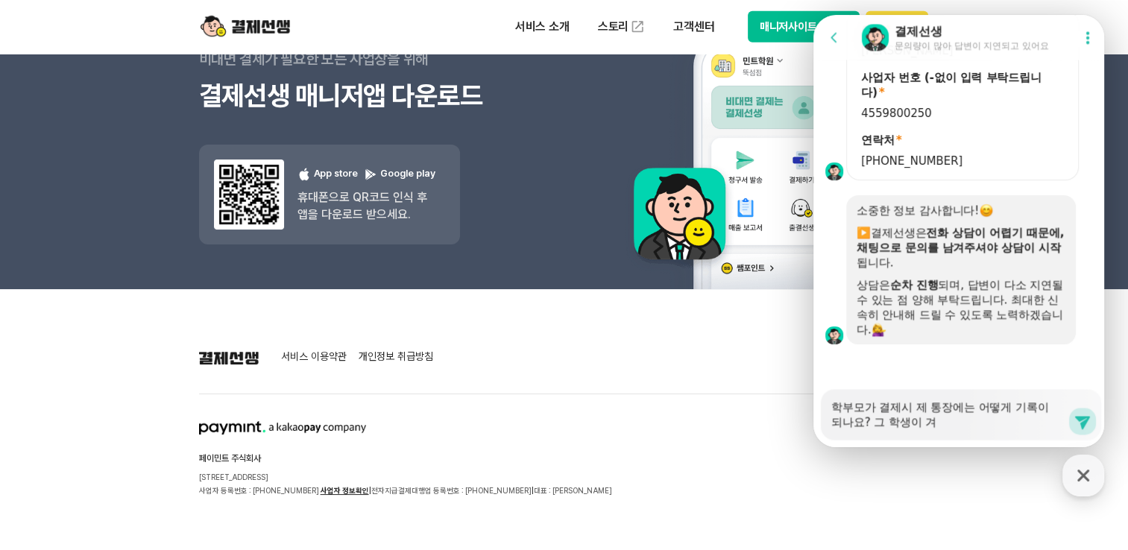
type textarea "x"
type textarea "학부모가 결제시 제 통장에는 어떻게 기록이 되나요? 그 학생이 결"
type textarea "x"
type textarea "학부모가 결제시 제 통장에는 어떻게 기록이 되나요? 그 학생이 결ㅈ"
type textarea "x"
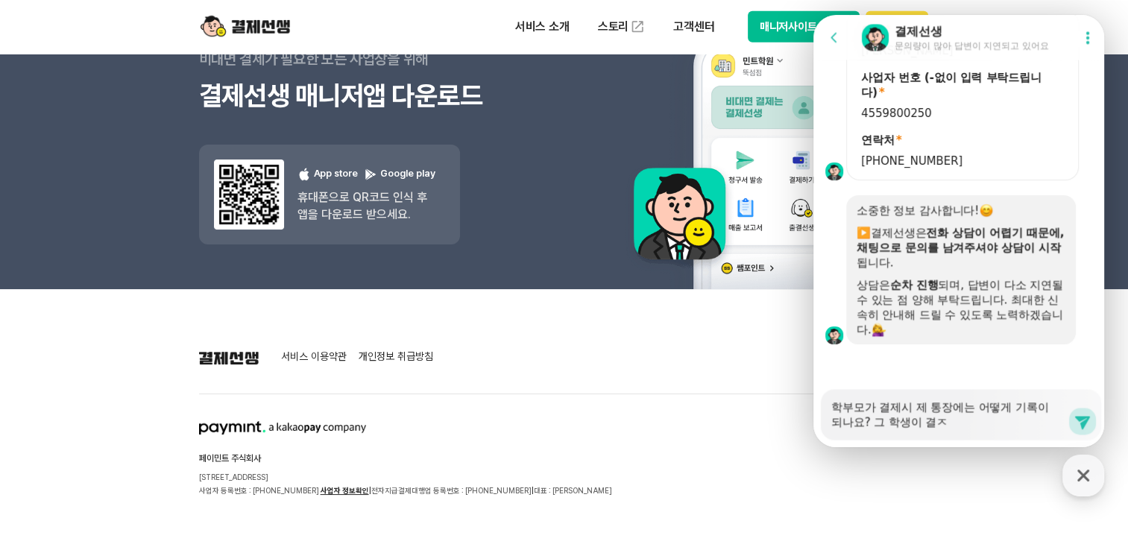
type textarea "학부모가 결제시 제 통장에는 어떻게 기록이 되나요? 그 학생이 결제"
type textarea "x"
type textarea "학부모가 결제시 제 통장에는 어떻게 기록이 되나요? 그 학생이 결제"
type textarea "x"
type textarea "학부모가 결제시 제 통장에는 어떻게 기록이 되나요? 그 학생이 결제 ㅎ"
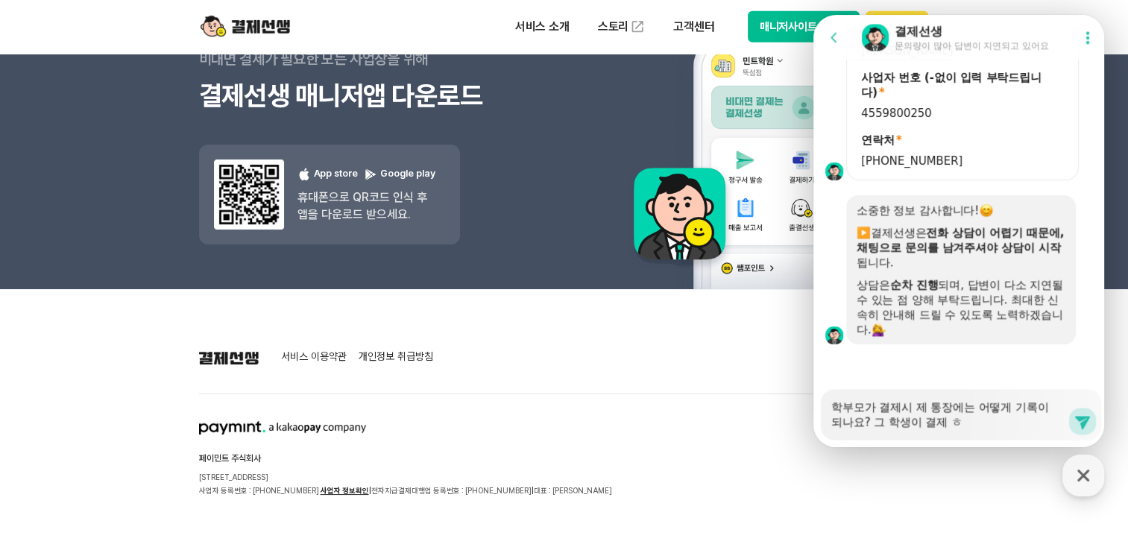
type textarea "x"
type textarea "학부모가 결제시 제 통장에는 어떻게 기록이 되나요? 그 학생이 결제 해"
type textarea "x"
type textarea "학부모가 결제시 제 통장에는 어떻게 기록이 되나요? 그 학생이 결제 했"
type textarea "x"
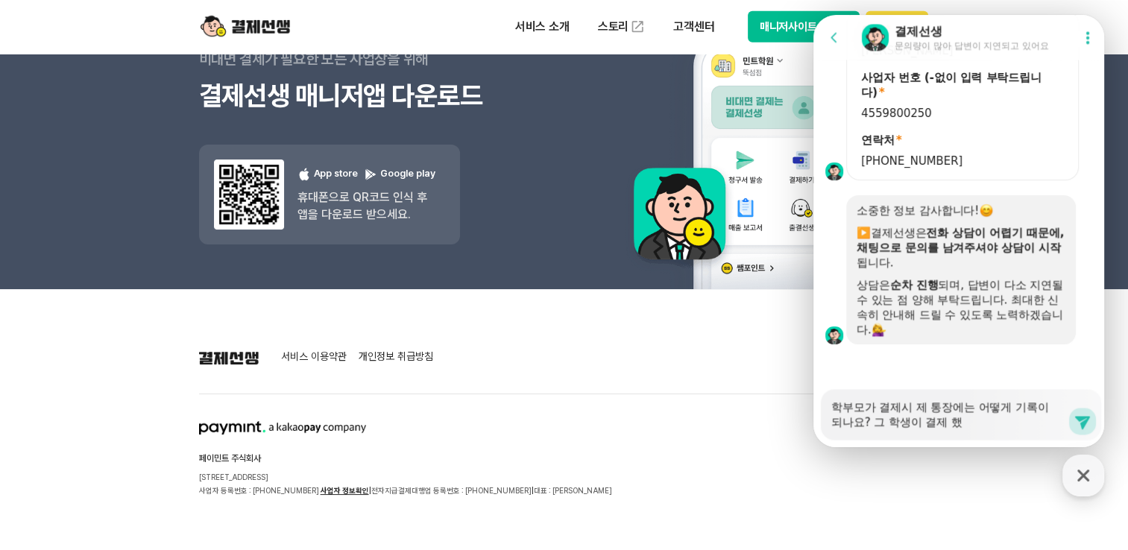
type textarea "학부모가 결제시 제 통장에는 어떻게 기록이 되나요? 그 학생이 결제 했ㄴ"
type textarea "x"
type textarea "학부모가 결제시 제 통장에는 어떻게 기록이 되나요? 그 학생이 결제 했느"
type textarea "x"
type textarea "학부모가 결제시 제 통장에는 어떻게 기록이 되나요? 그 학생이 결제 했는"
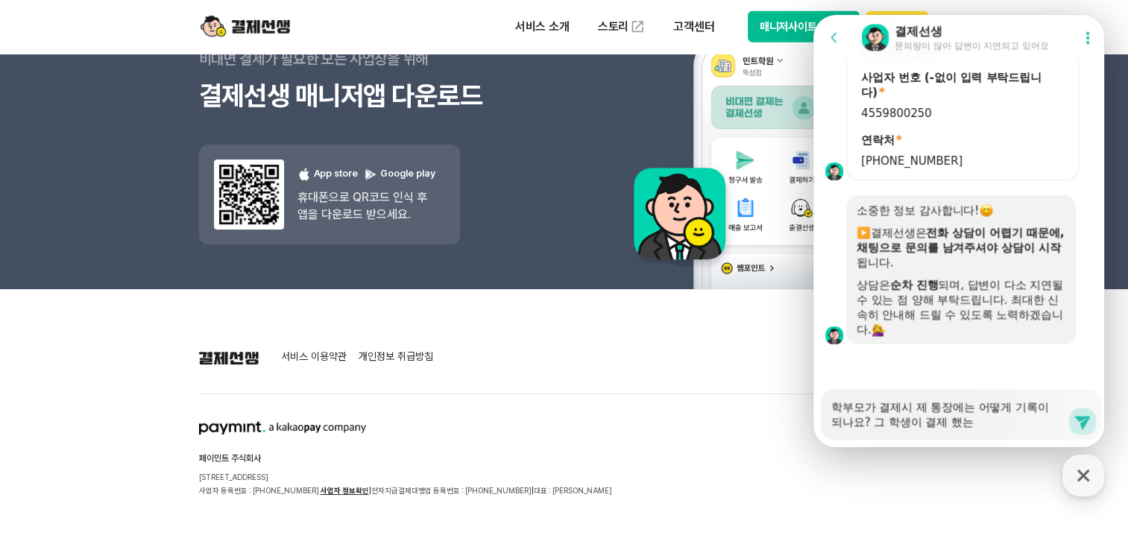
type textarea "x"
type textarea "학부모가 결제시 제 통장에는 어떻게 기록이 되나요? 그 학생이 결제 했늕"
type textarea "x"
type textarea "학부모가 결제시 제 통장에는 어떻게 기록이 되나요? 그 학생이 결제 했는지"
type textarea "x"
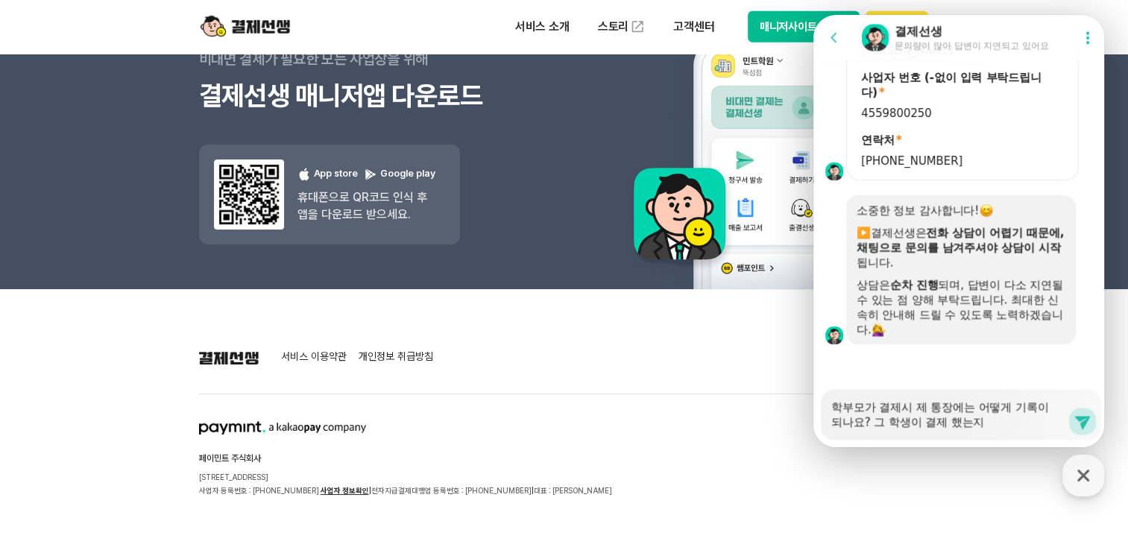
type textarea "학부모가 결제시 제 통장에는 어떻게 기록이 되나요? 그 학생이 결제 했는징"
type textarea "x"
type textarea "학부모가 결제시 제 통장에는 어떻게 기록이 되나요? 그 학생이 결제 했는지으"
type textarea "x"
type textarea "학부모가 결제시 제 통장에는 어떻게 기록이 되나요? 그 학생이 결제 했는지의"
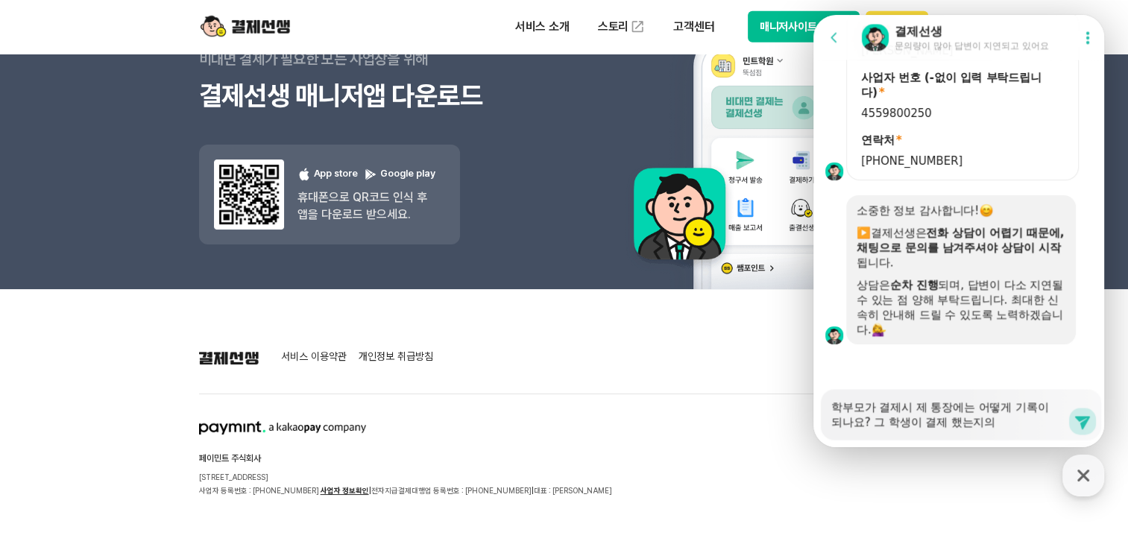
type textarea "x"
type textarea "학부모가 결제시 제 통장에는 어떻게 기록이 되나요? 그 학생이 결제 했는지의"
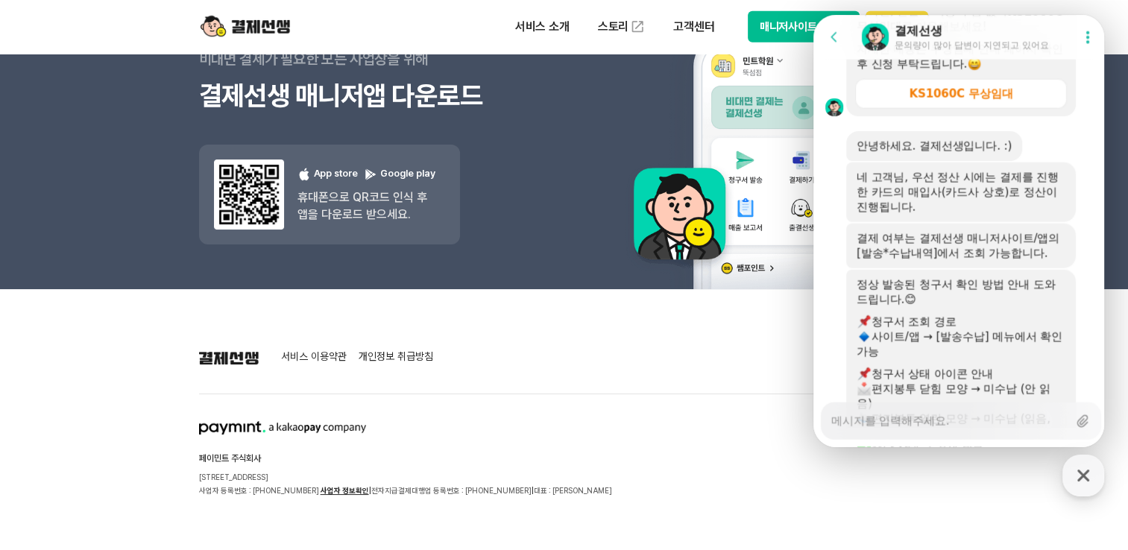
scroll to position [3240, 0]
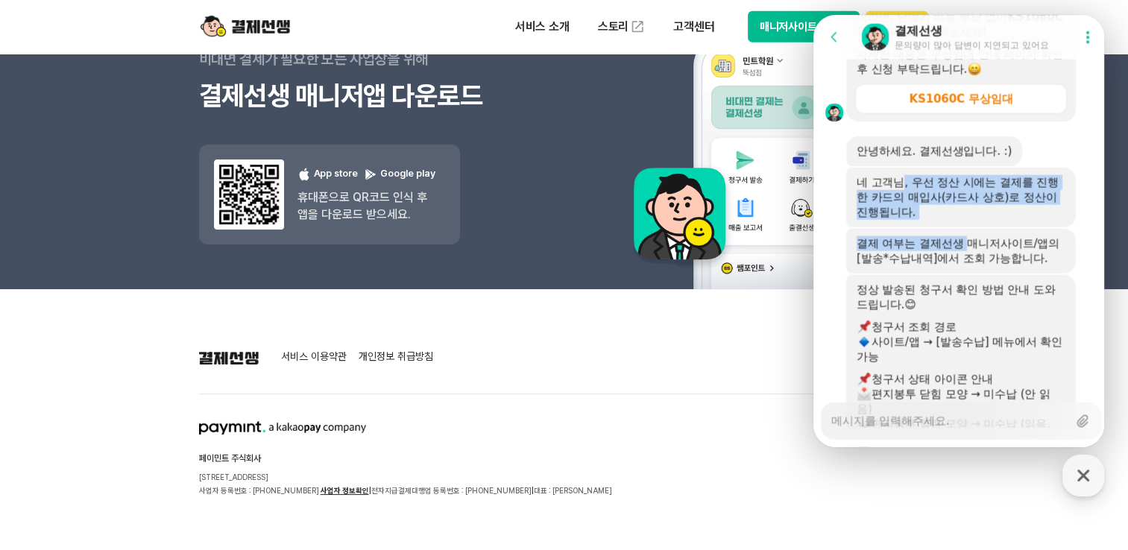
drag, startPoint x: 899, startPoint y: 183, endPoint x: 971, endPoint y: 236, distance: 89.6
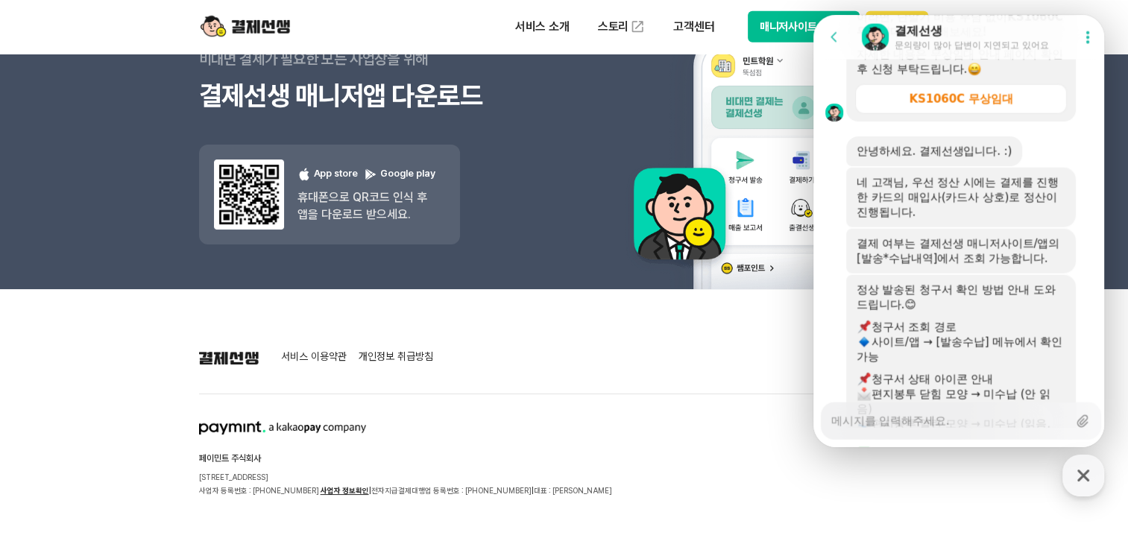
drag, startPoint x: 971, startPoint y: 236, endPoint x: 975, endPoint y: 273, distance: 36.7
click at [975, 273] on div "결제 여부는 결제선생 매니저사이트/앱의 [발송*수납내역]에서 조회 가능합니다." at bounding box center [961, 251] width 230 height 45
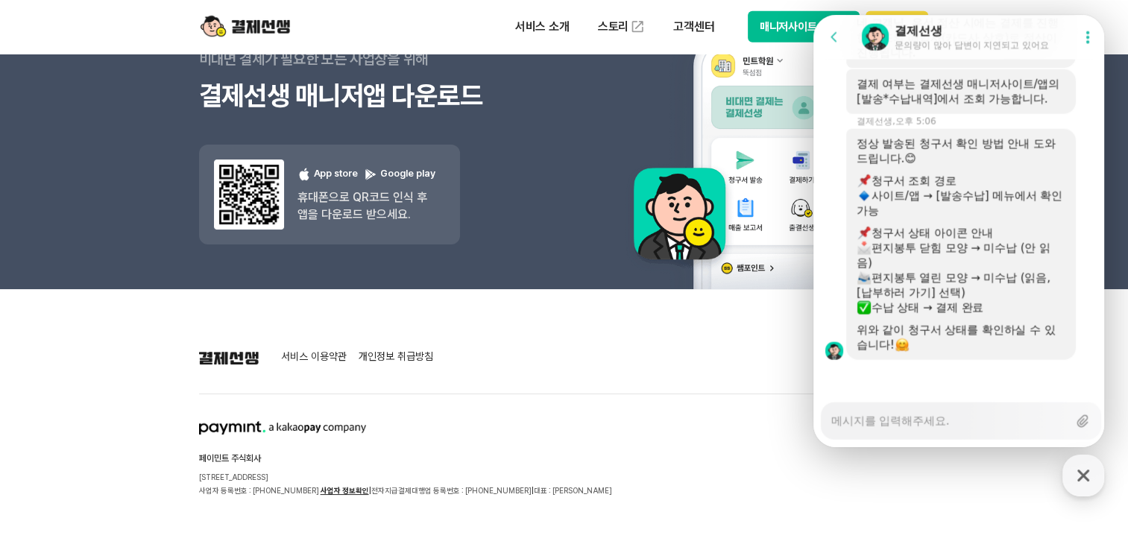
scroll to position [3403, 0]
click at [909, 427] on textarea "Messenger Input Textarea" at bounding box center [949, 415] width 236 height 25
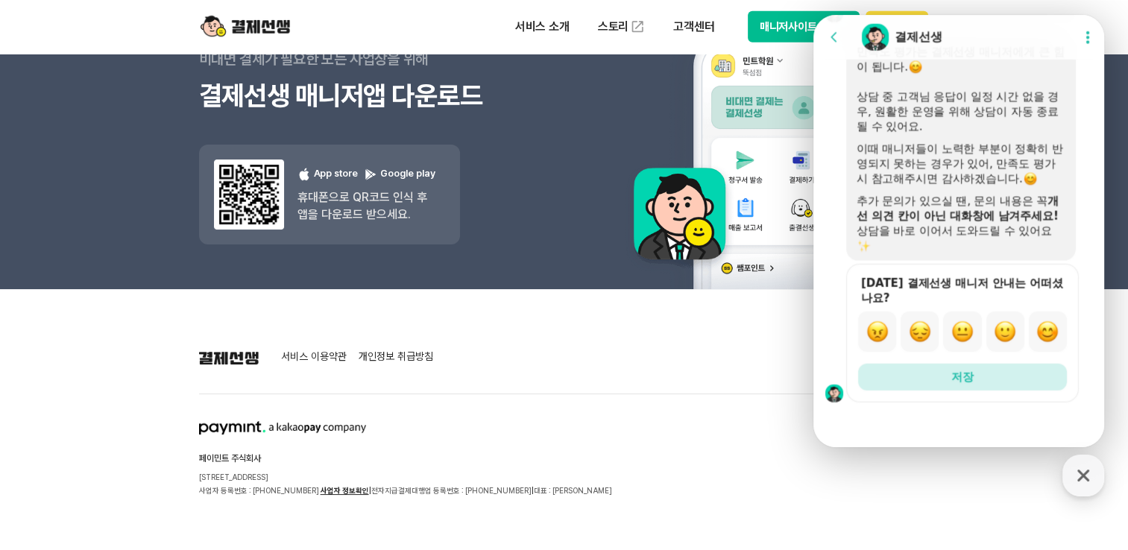
scroll to position [3978, 0]
